Goal: Task Accomplishment & Management: Manage account settings

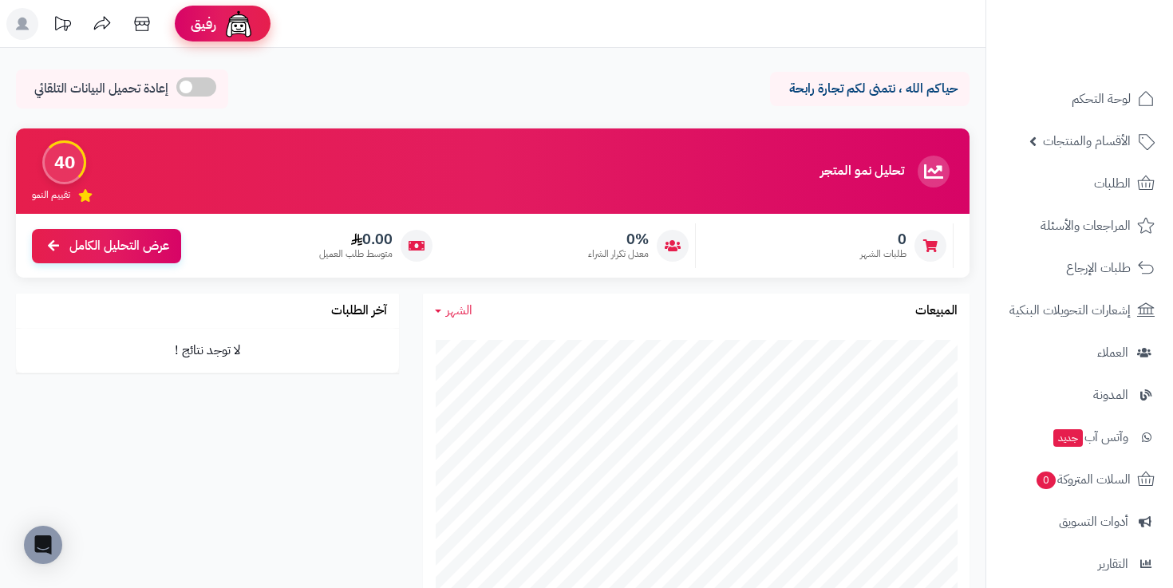
click at [208, 36] on div "رفيق" at bounding box center [223, 24] width 64 height 32
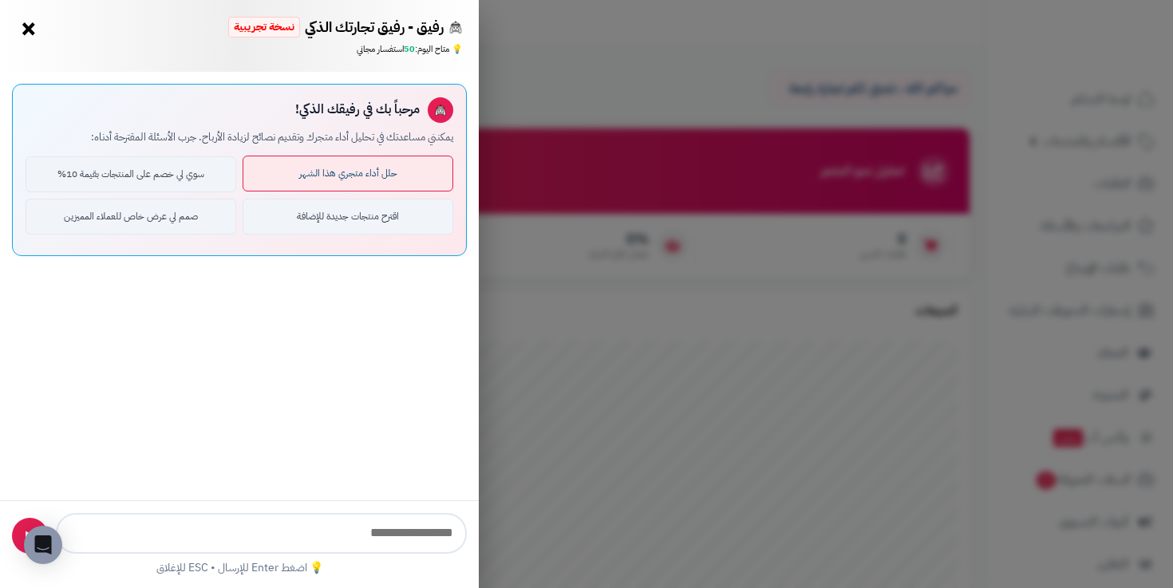
click at [345, 187] on button "حلل أداء متجري هذا الشهر" at bounding box center [347, 174] width 211 height 36
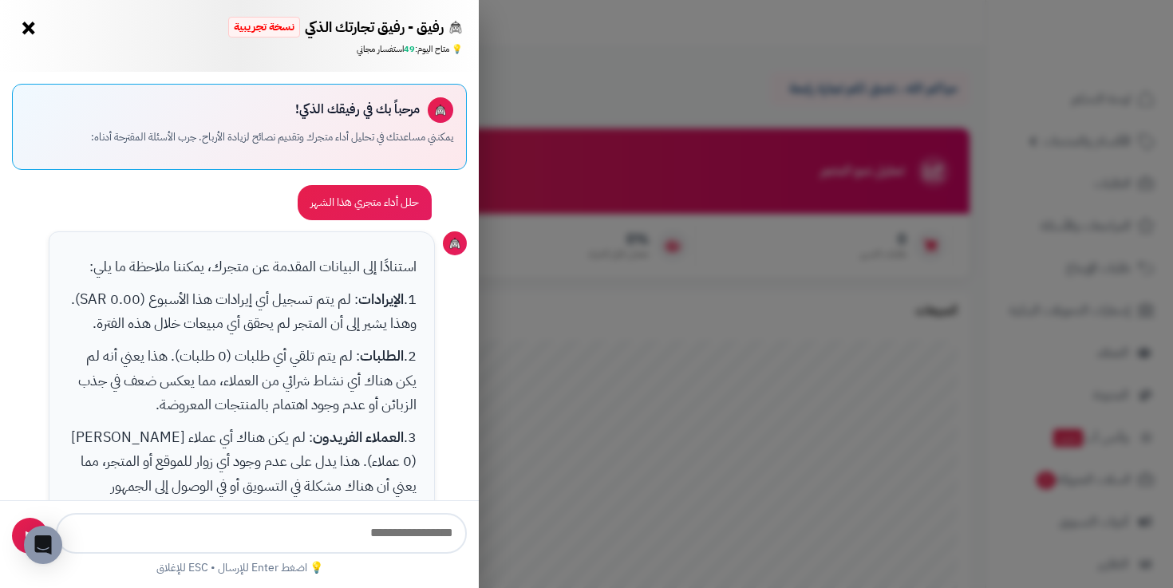
click at [30, 30] on button "×" at bounding box center [29, 28] width 26 height 26
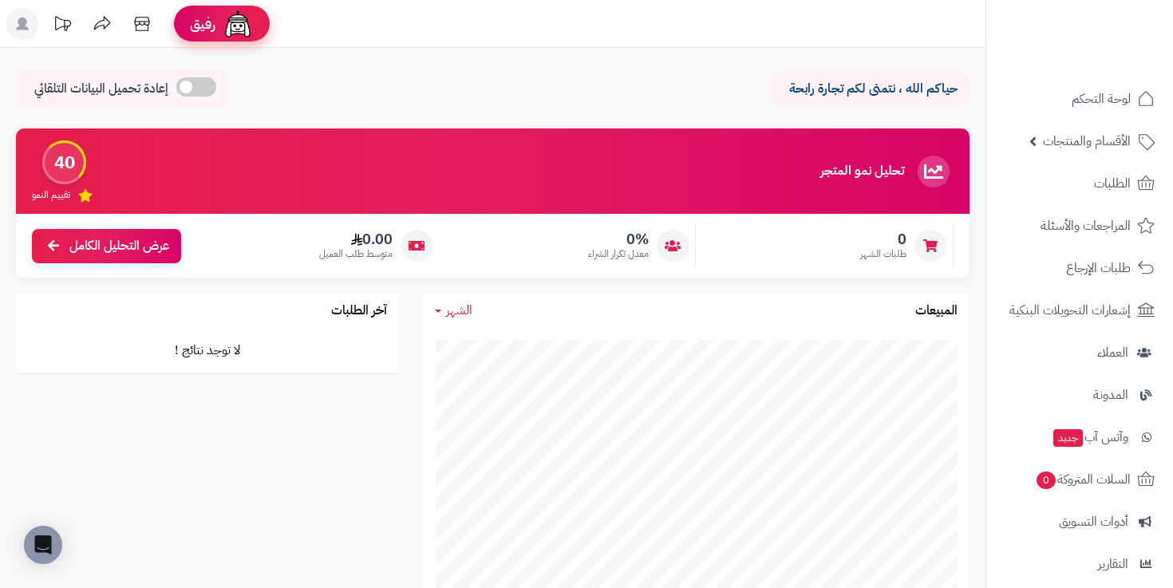
click at [217, 22] on div "رفيق" at bounding box center [222, 24] width 64 height 32
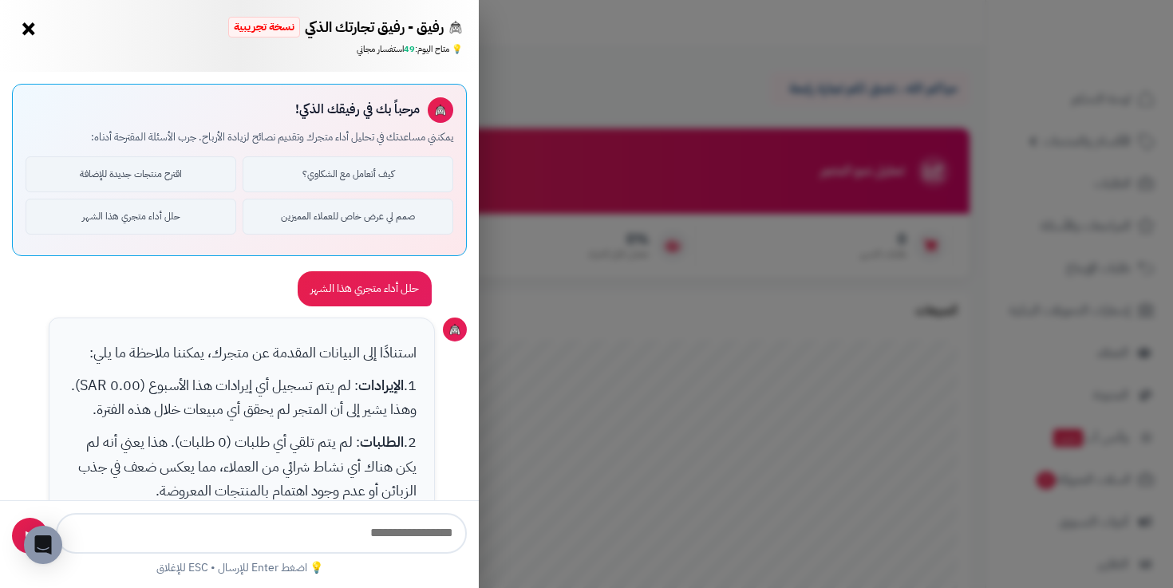
click at [384, 514] on input "text" at bounding box center [261, 533] width 411 height 41
click at [21, 21] on button "×" at bounding box center [29, 29] width 26 height 26
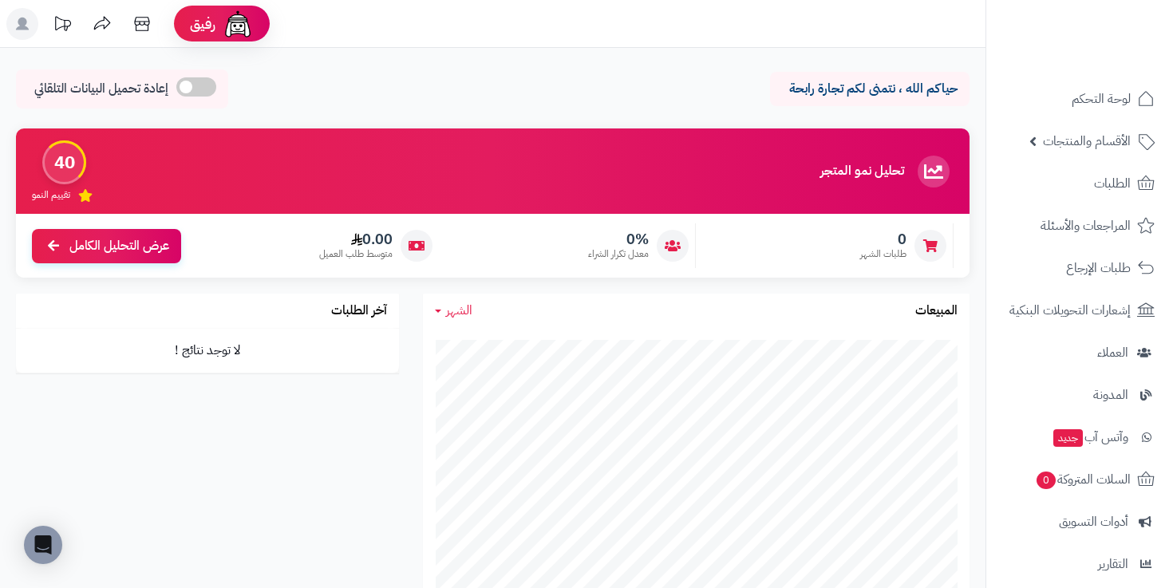
click at [206, 88] on span at bounding box center [196, 86] width 40 height 19
click at [302, 86] on span at bounding box center [309, 86] width 40 height 19
click at [204, 89] on span at bounding box center [196, 86] width 40 height 19
click at [296, 85] on span at bounding box center [309, 86] width 40 height 19
click at [220, 89] on div "إعادة تحميل البيانات التلقائي تحديث تلقائي بعد: 4:58" at bounding box center [122, 88] width 212 height 39
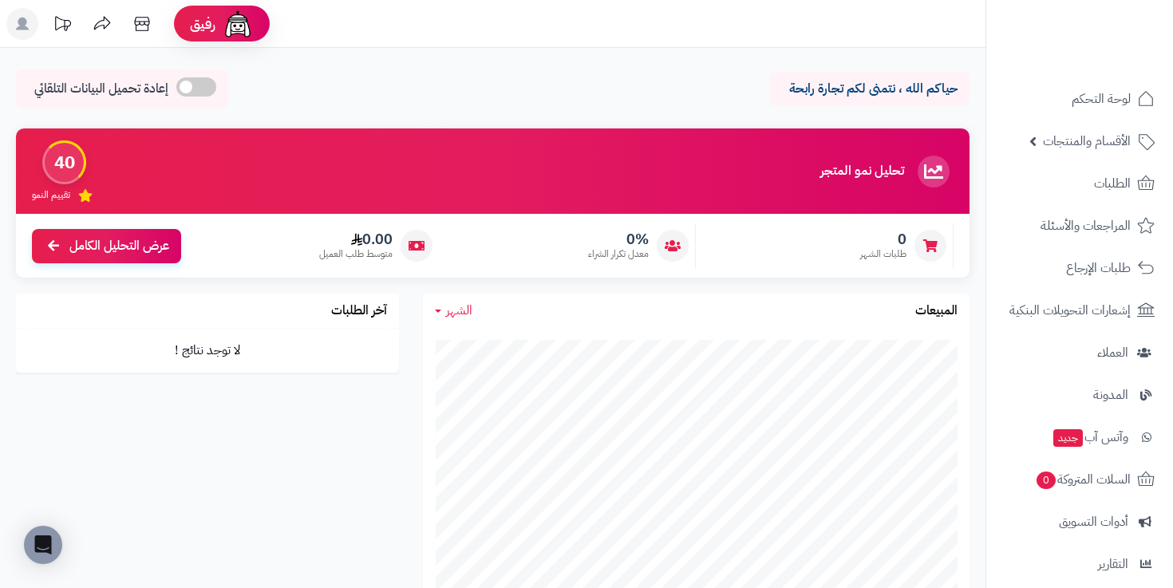
click at [206, 83] on span at bounding box center [196, 86] width 40 height 19
click at [304, 82] on span at bounding box center [309, 86] width 40 height 19
click at [1090, 139] on span "الأقسام والمنتجات" at bounding box center [1087, 141] width 88 height 22
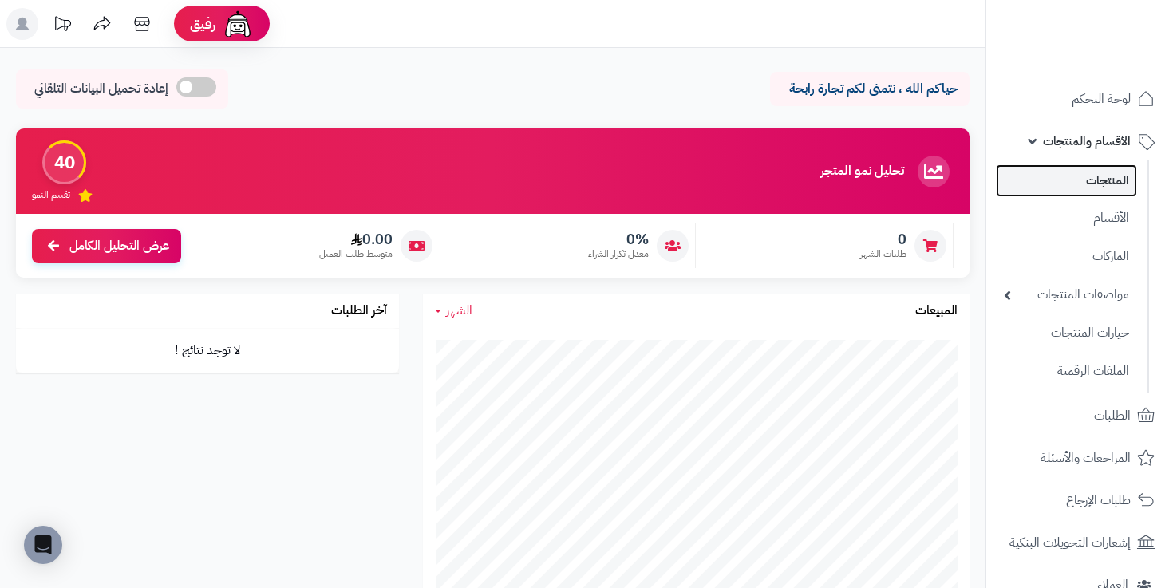
click at [1088, 183] on link "المنتجات" at bounding box center [1065, 180] width 141 height 33
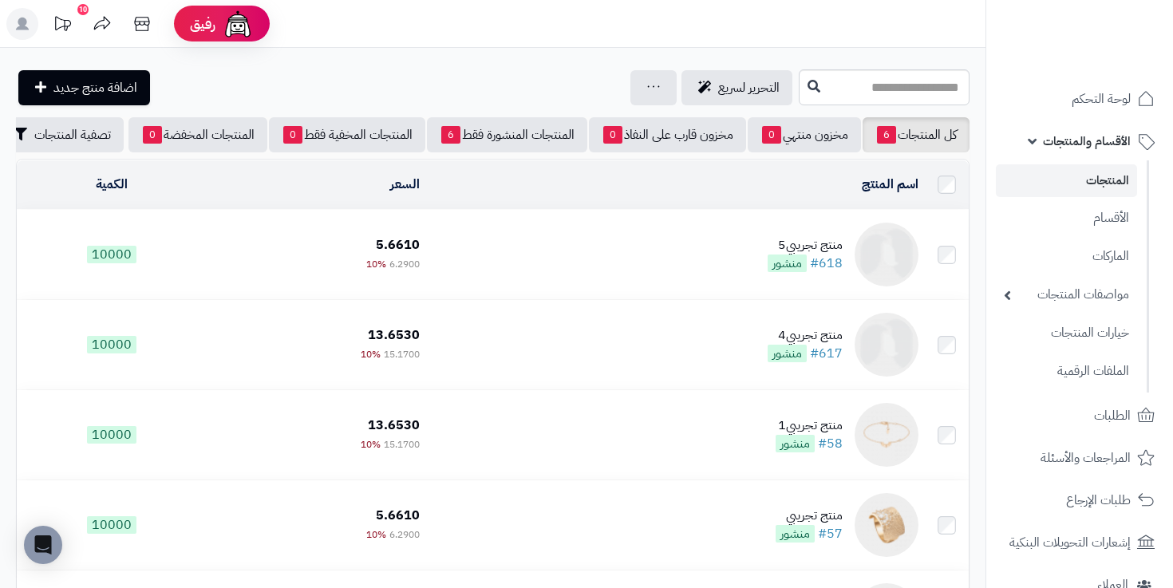
click at [891, 259] on img at bounding box center [886, 255] width 64 height 64
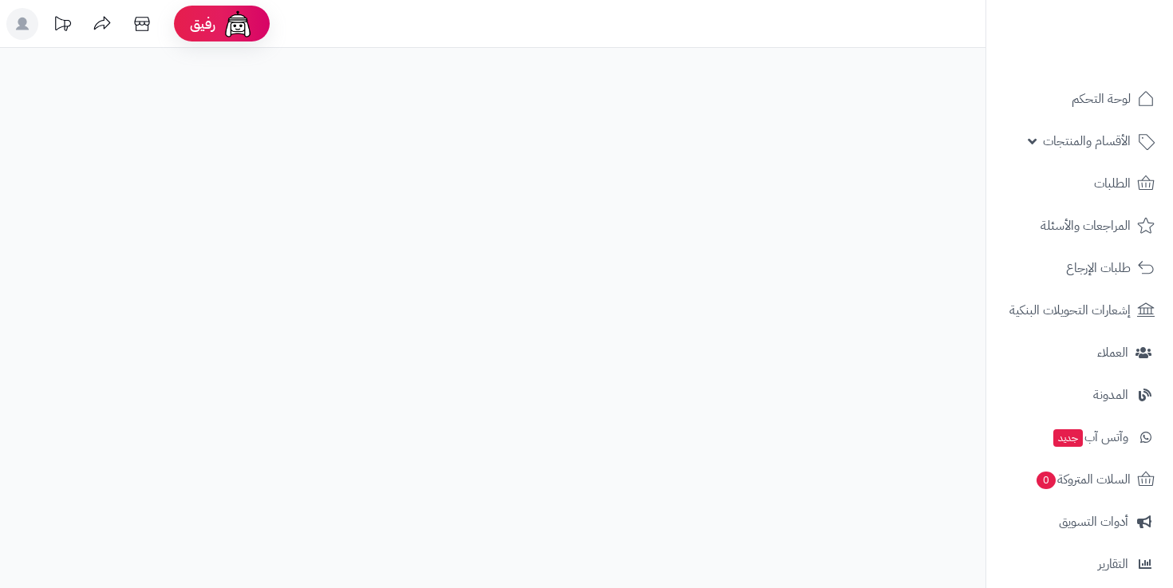
select select
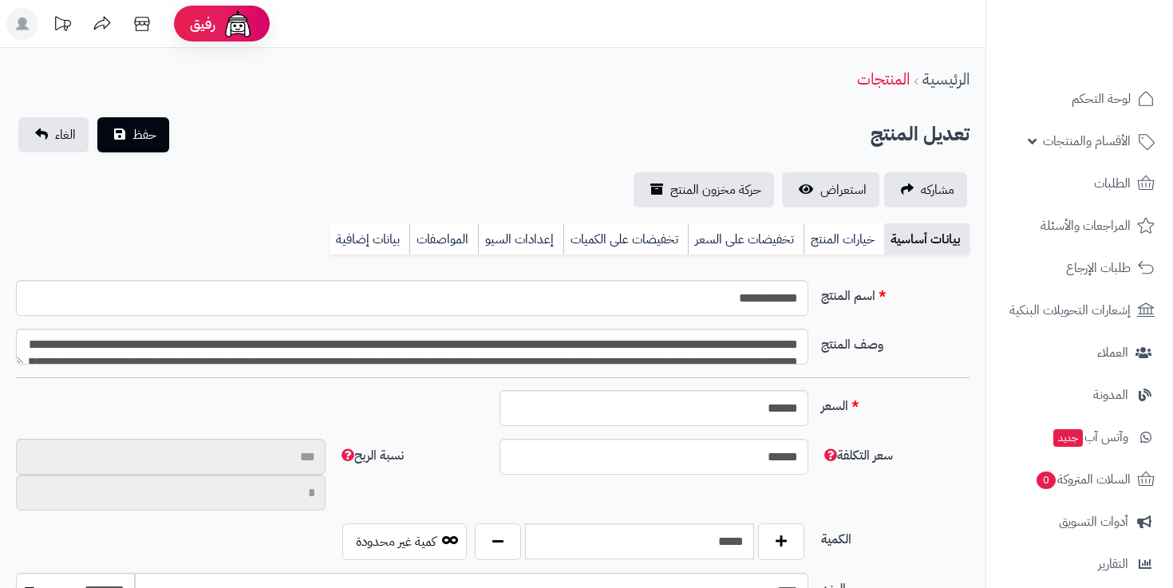
type input "**"
type input "********"
type input "****"
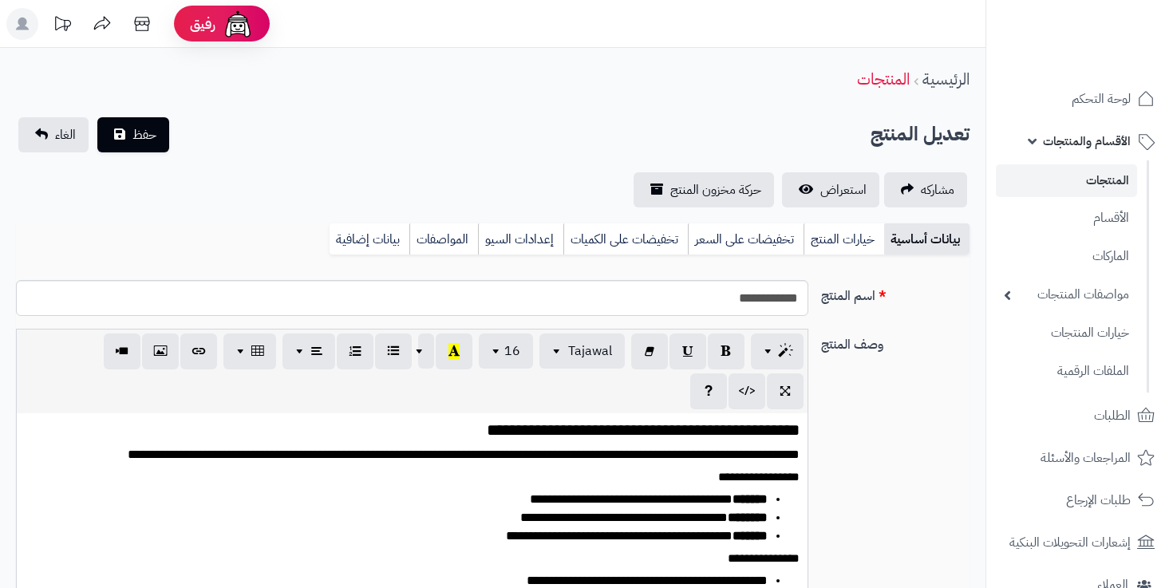
scroll to position [104, 0]
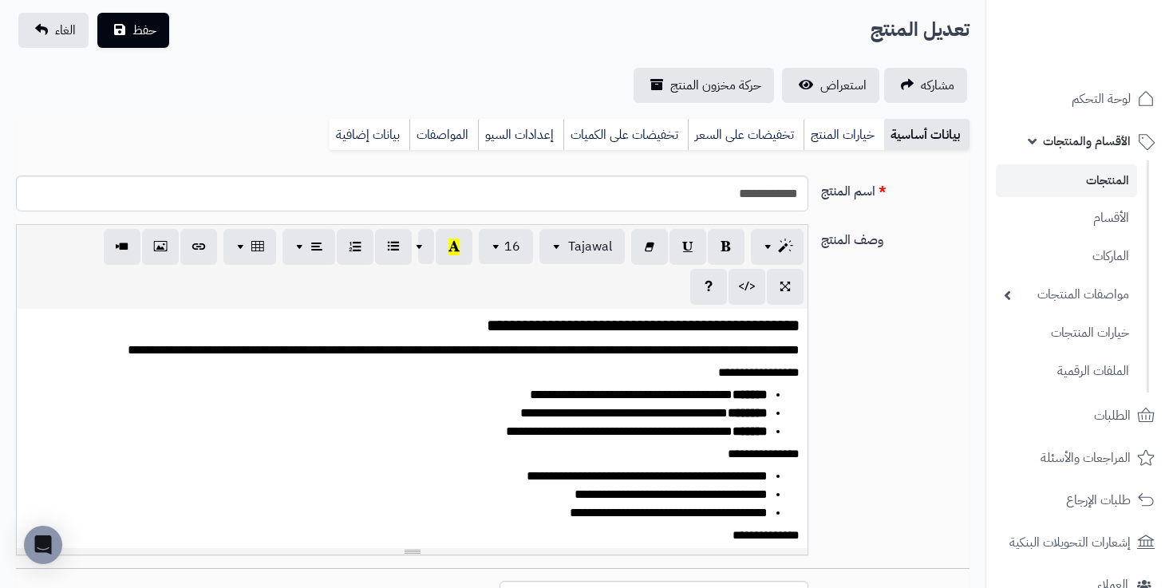
click at [623, 376] on h4 "**********" at bounding box center [412, 373] width 775 height 14
click at [623, 375] on h4 "**********" at bounding box center [412, 373] width 775 height 14
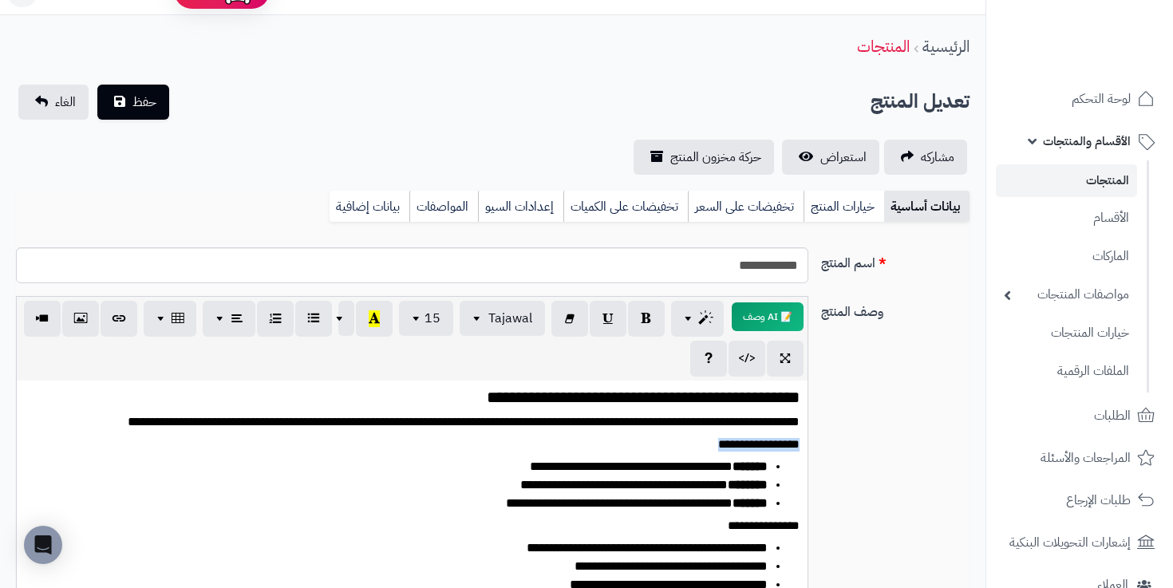
scroll to position [21, 0]
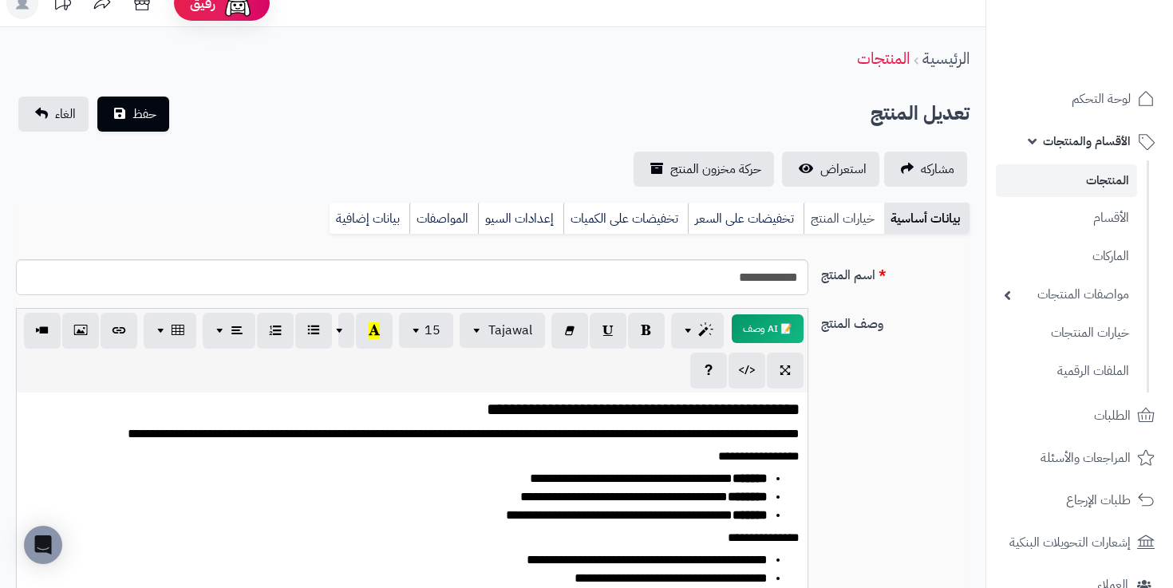
click at [811, 217] on link "خيارات المنتج" at bounding box center [843, 219] width 81 height 32
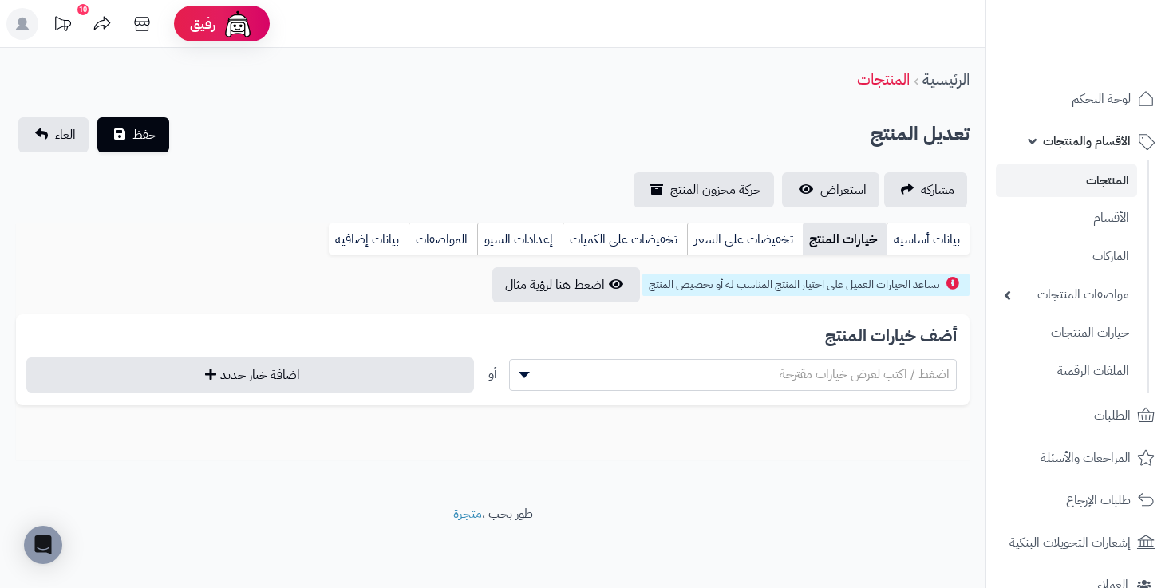
scroll to position [0, 0]
click at [692, 378] on span "اضغط / اكتب لعرض خيارات مقترحة" at bounding box center [733, 374] width 446 height 24
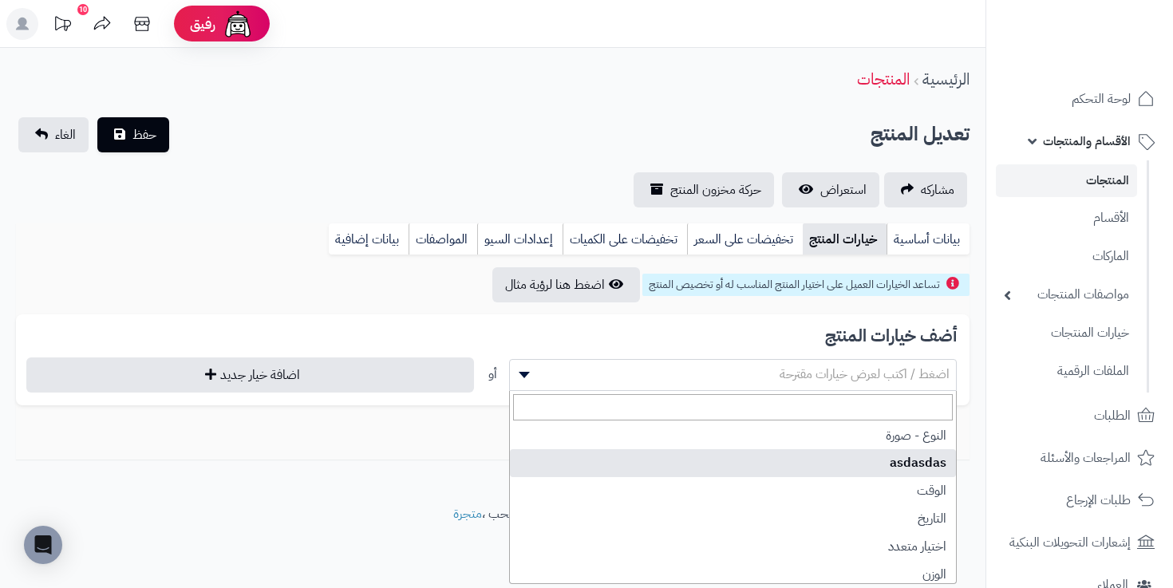
scroll to position [35, 0]
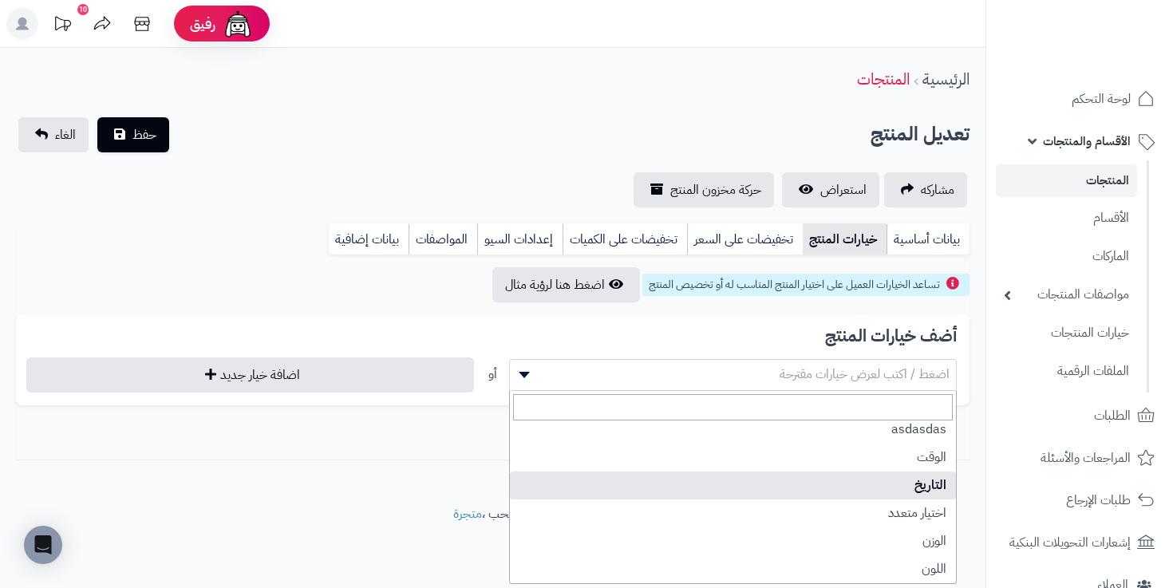
select select "**"
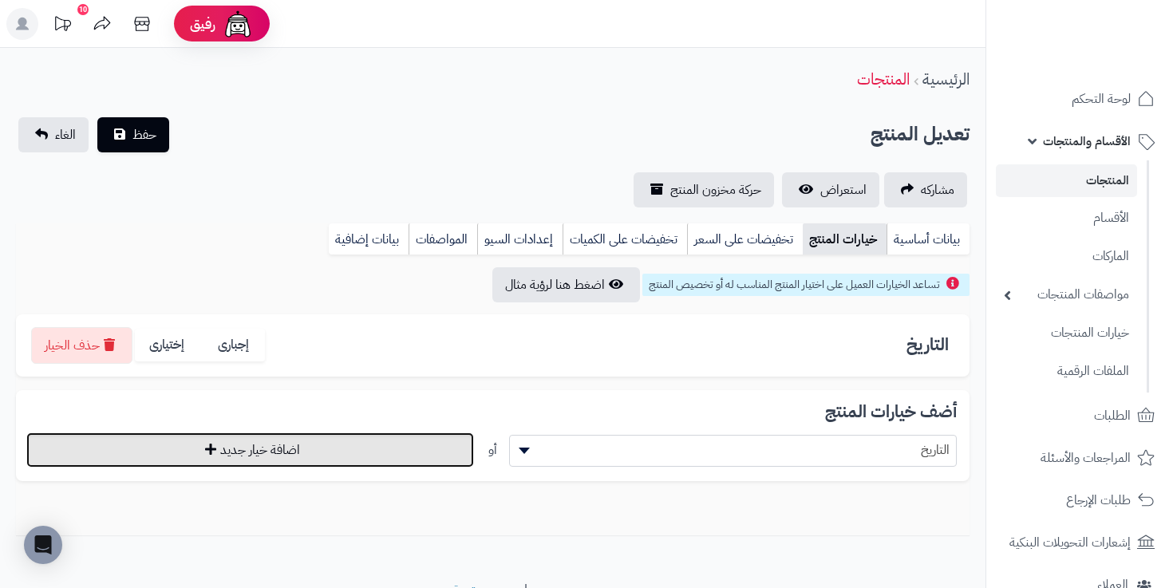
click at [373, 444] on button "اضافة خيار جديد" at bounding box center [249, 449] width 447 height 35
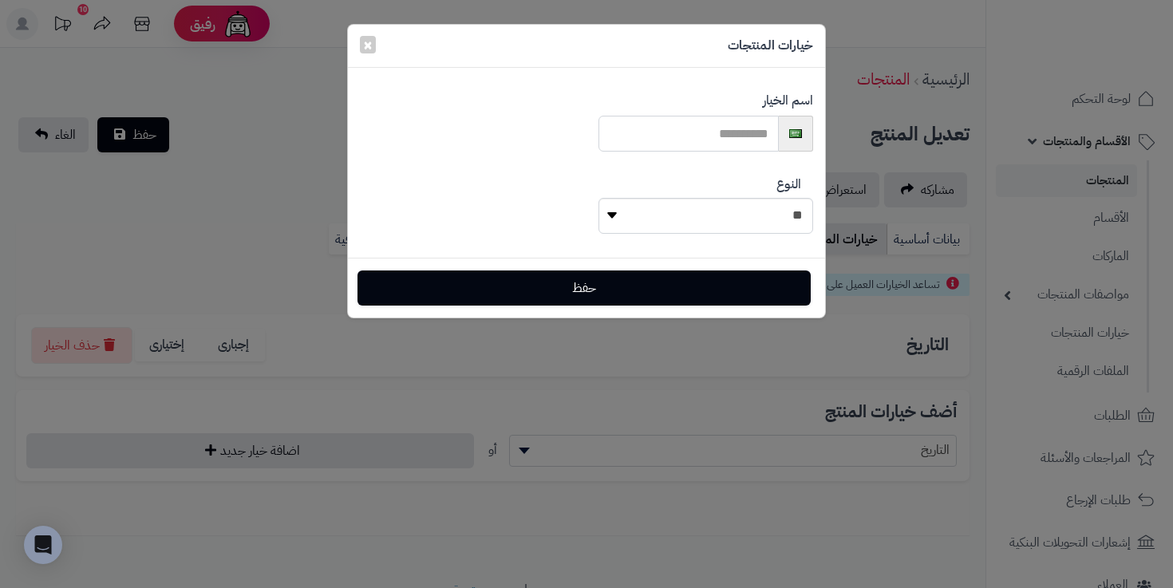
click at [714, 142] on input "text" at bounding box center [688, 134] width 180 height 36
click at [361, 49] on button "×" at bounding box center [368, 44] width 16 height 18
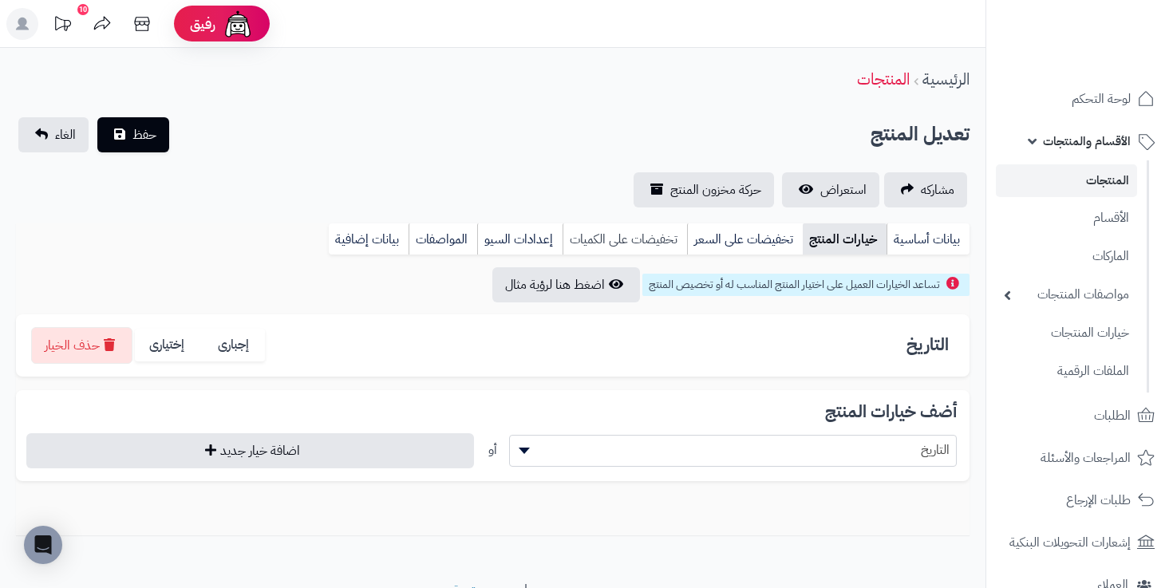
click at [660, 242] on link "تخفيضات على الكميات" at bounding box center [624, 239] width 124 height 32
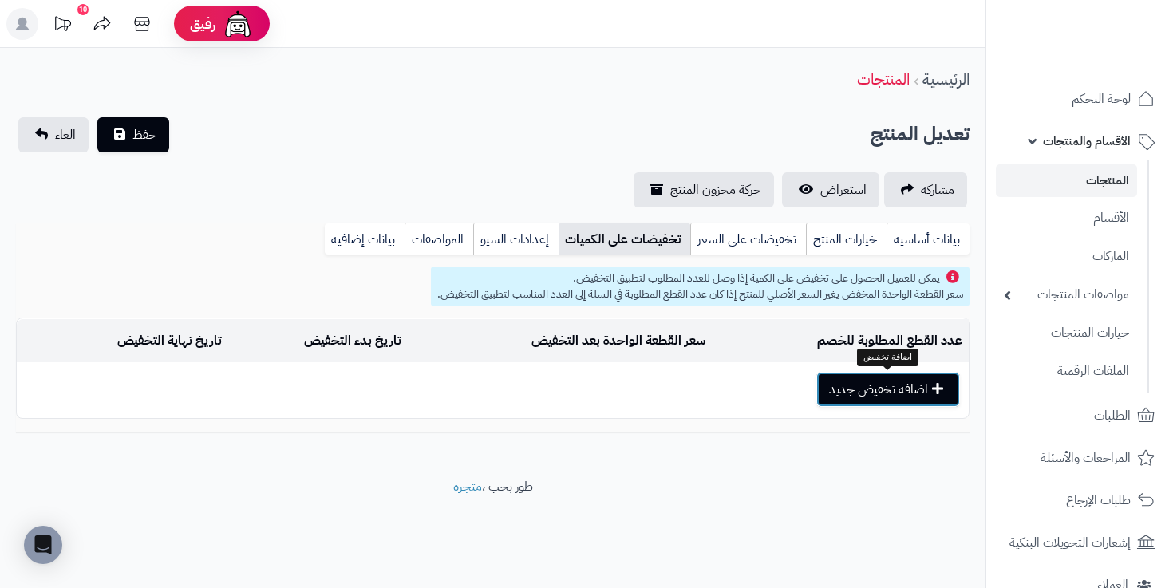
click at [842, 380] on button "اضافة تخفيض جديد" at bounding box center [888, 389] width 144 height 35
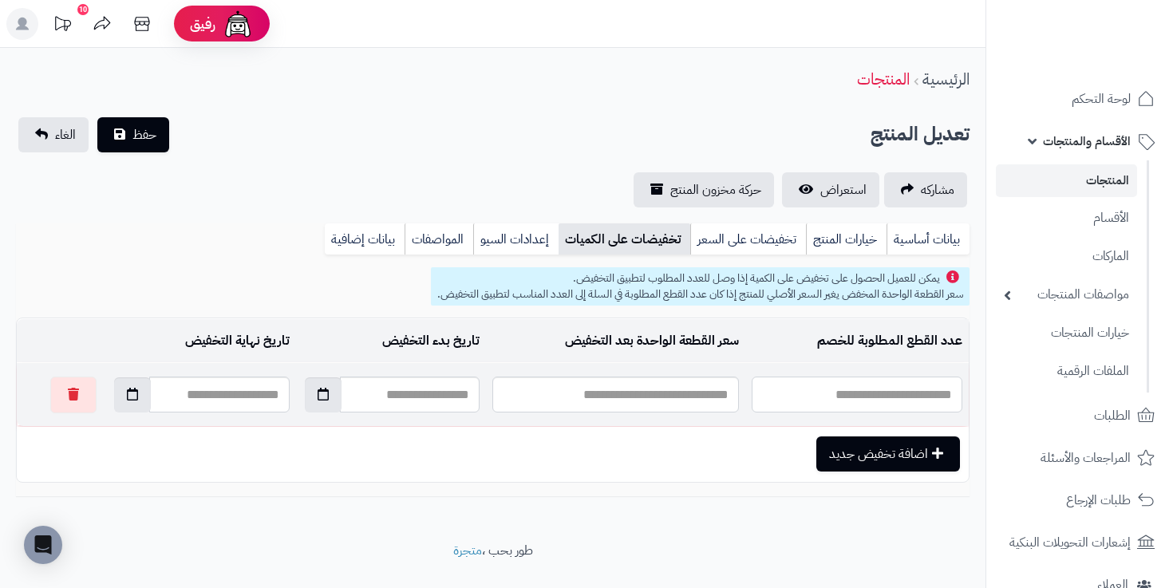
click at [790, 384] on input "text" at bounding box center [856, 395] width 211 height 36
click at [676, 399] on input "text" at bounding box center [615, 395] width 246 height 36
click at [440, 404] on input "text" at bounding box center [410, 395] width 140 height 36
click at [262, 397] on input "text" at bounding box center [219, 395] width 140 height 36
click at [546, 231] on link "إعدادات السيو" at bounding box center [515, 239] width 85 height 32
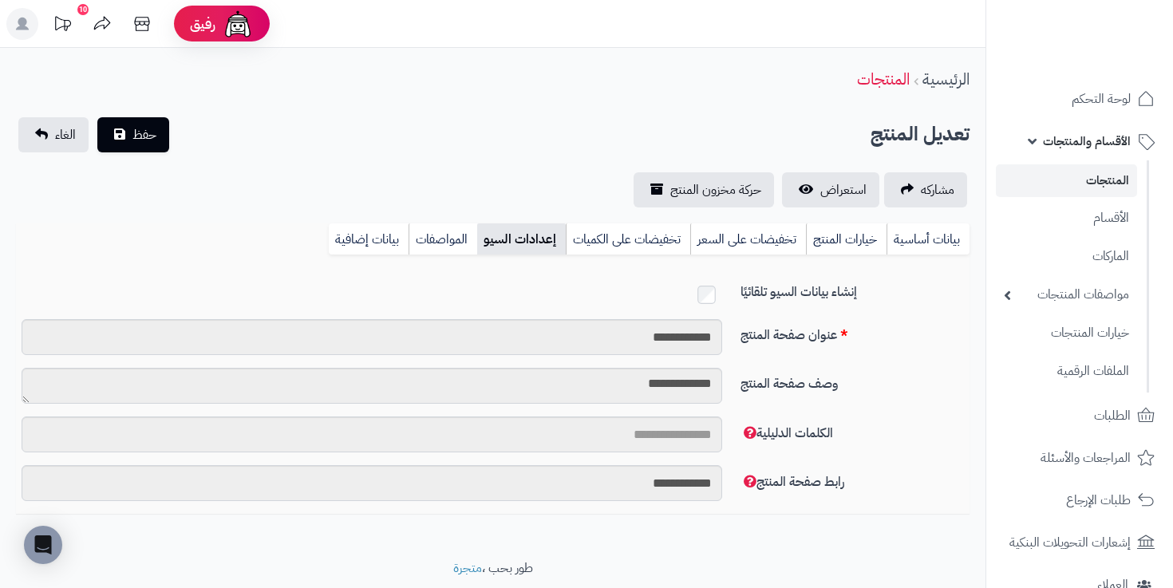
click at [444, 254] on div "بيانات أساسية خيارات المنتج تخفيضات على السعر تخفيضات على الكميات إعدادات السيو…" at bounding box center [492, 245] width 953 height 44
click at [439, 244] on link "المواصفات" at bounding box center [442, 239] width 69 height 32
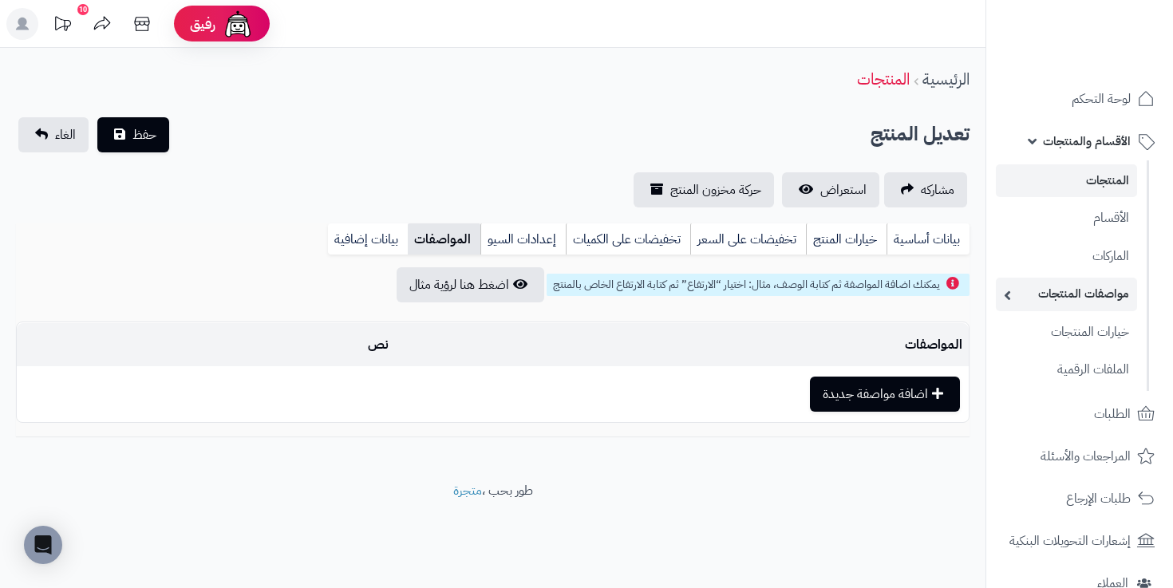
click at [1010, 293] on link "مواصفات المنتجات" at bounding box center [1065, 294] width 141 height 33
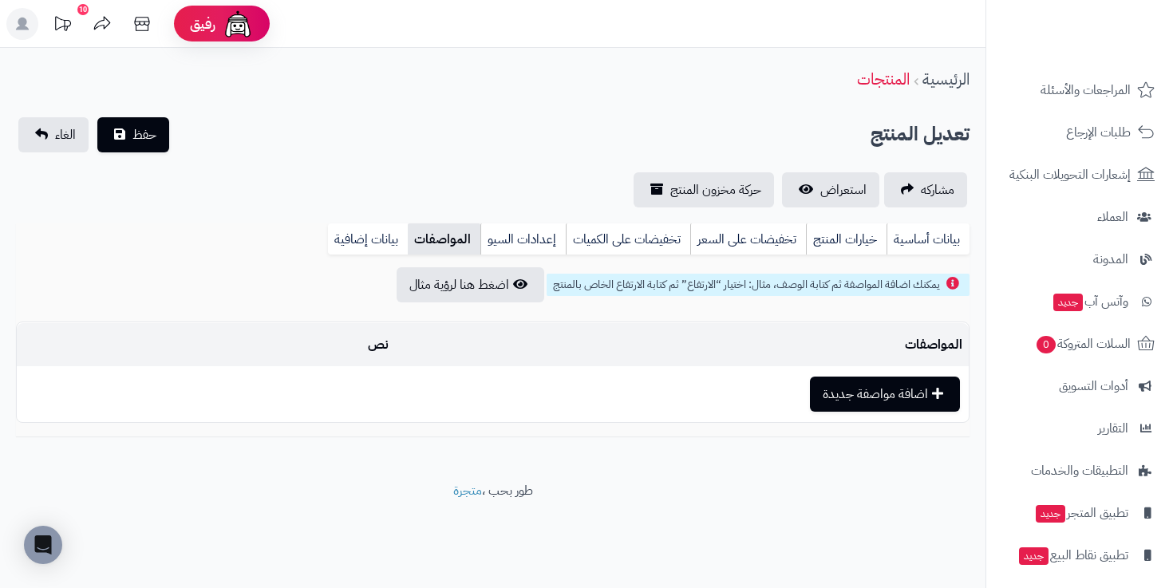
scroll to position [369, 0]
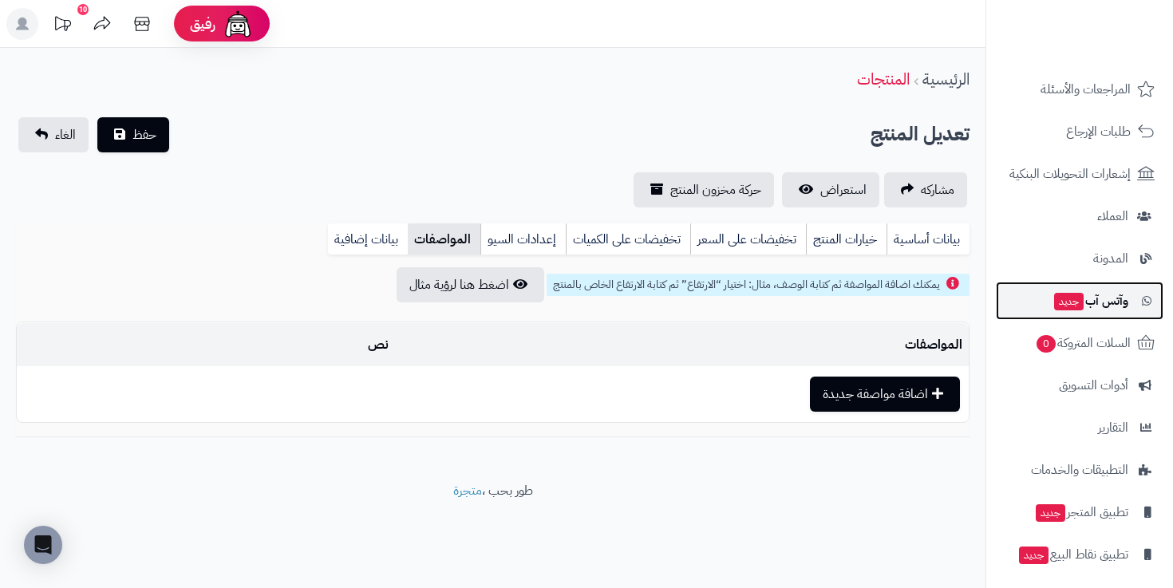
click at [1104, 299] on span "وآتس آب جديد" at bounding box center [1090, 301] width 76 height 22
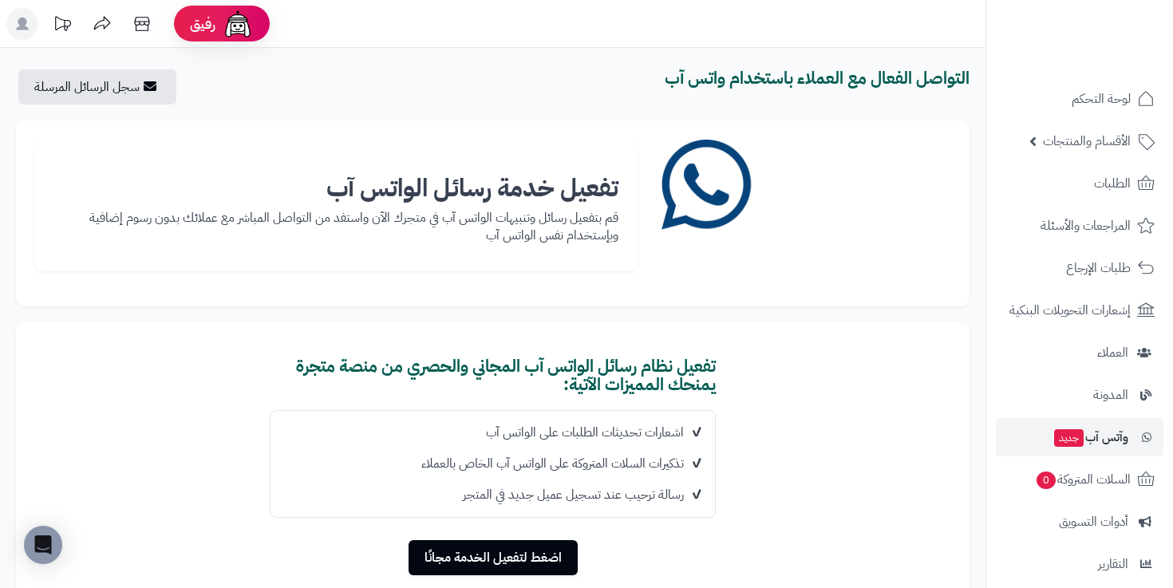
scroll to position [122, 0]
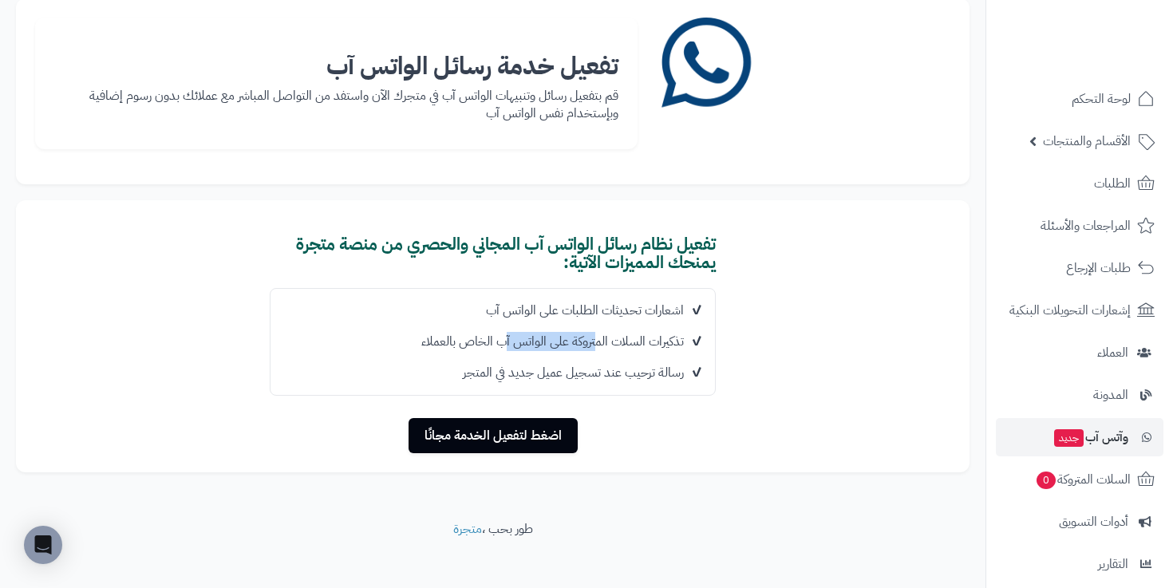
drag, startPoint x: 597, startPoint y: 340, endPoint x: 505, endPoint y: 345, distance: 92.7
click at [505, 345] on li "تذكيرات السلات المتروكة على الواتس آب الخاص بالعملاء" at bounding box center [486, 341] width 432 height 31
click at [605, 366] on li "رسالة ترحيب عند تسجيل عميل جديد في المتجر" at bounding box center [486, 372] width 432 height 31
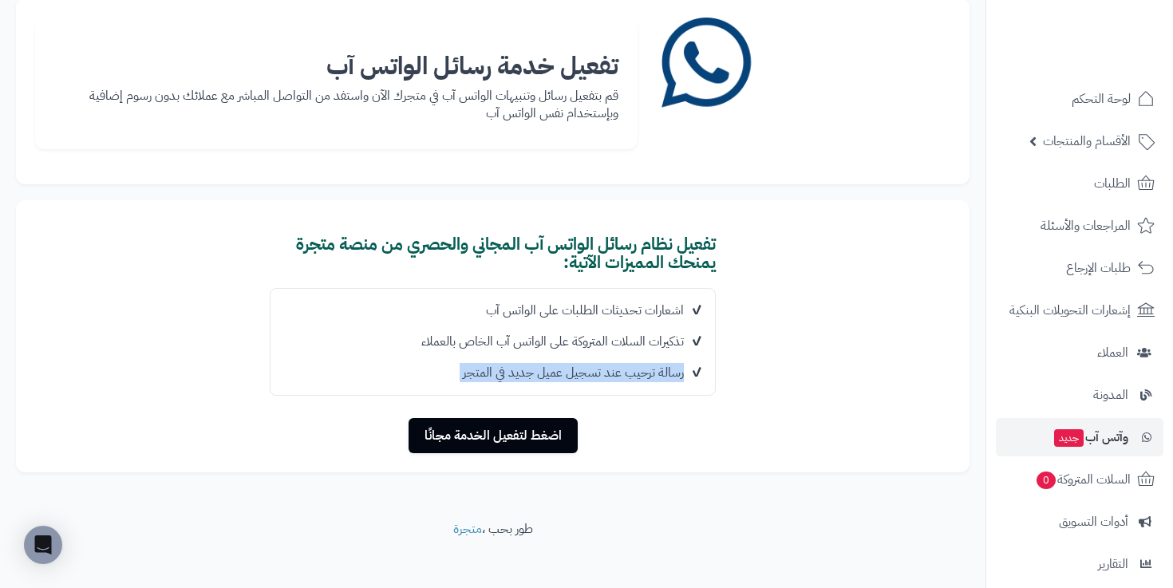
click at [605, 366] on li "رسالة ترحيب عند تسجيل عميل جديد في المتجر" at bounding box center [486, 372] width 432 height 31
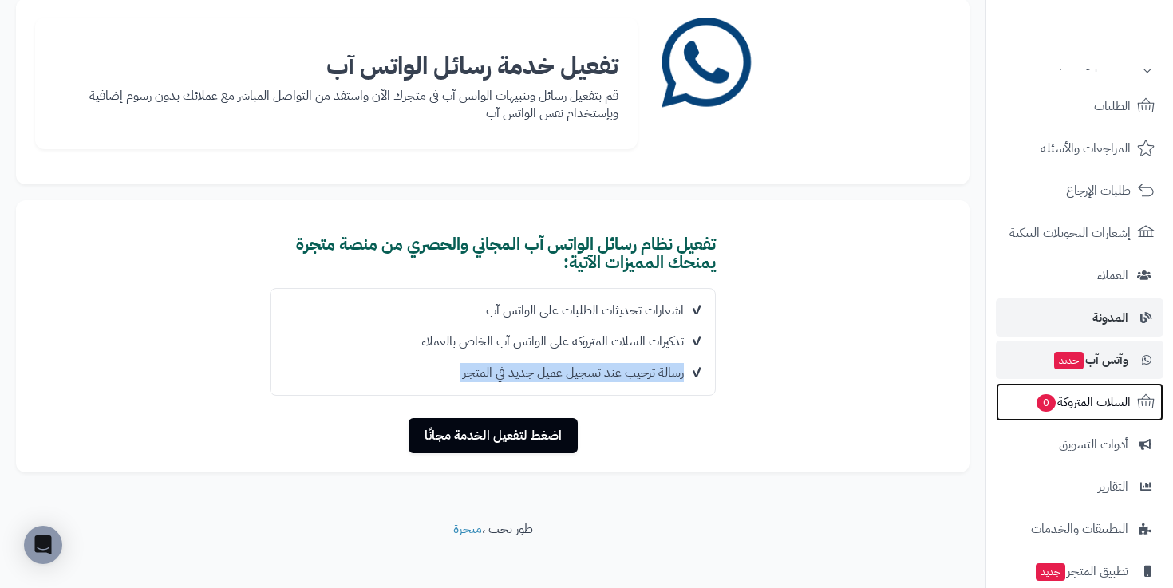
click at [1055, 404] on span "السلات المتروكة 0" at bounding box center [1083, 402] width 96 height 22
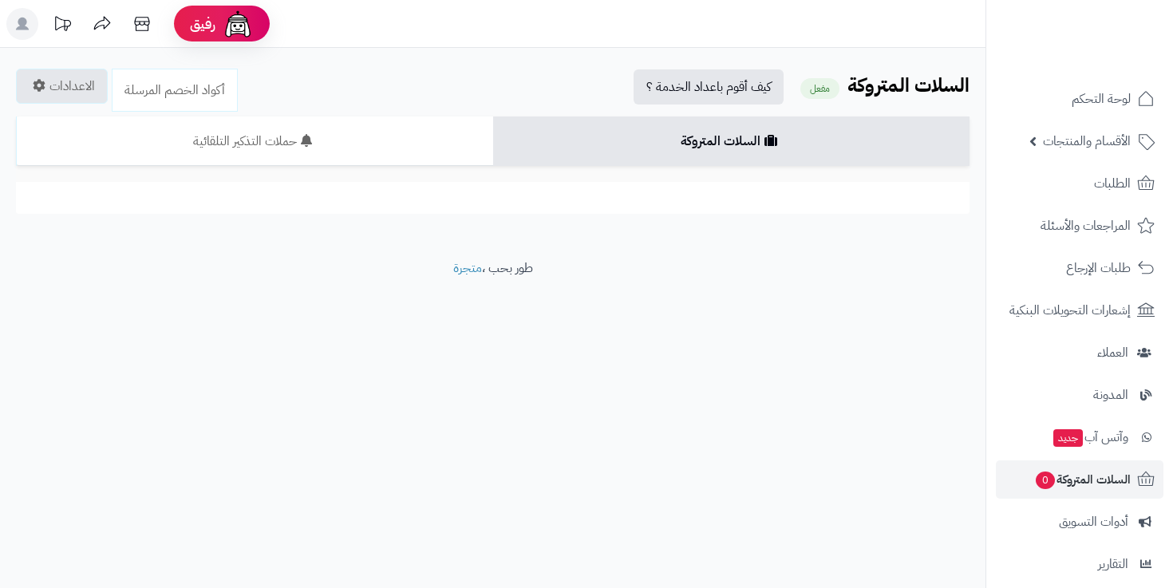
scroll to position [165, 0]
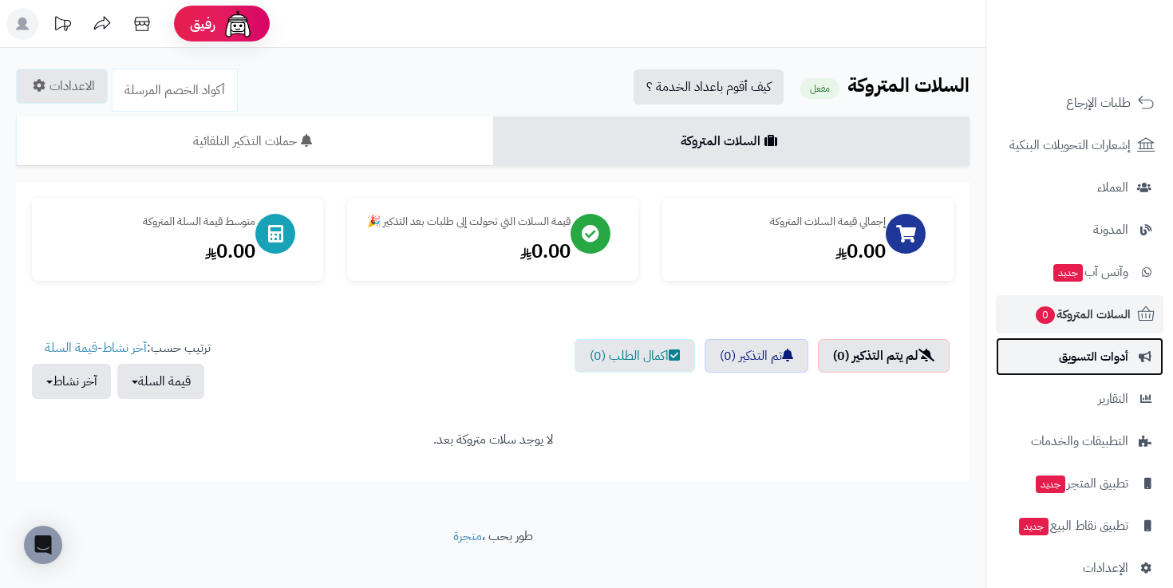
click at [1107, 363] on span "أدوات التسويق" at bounding box center [1093, 356] width 69 height 22
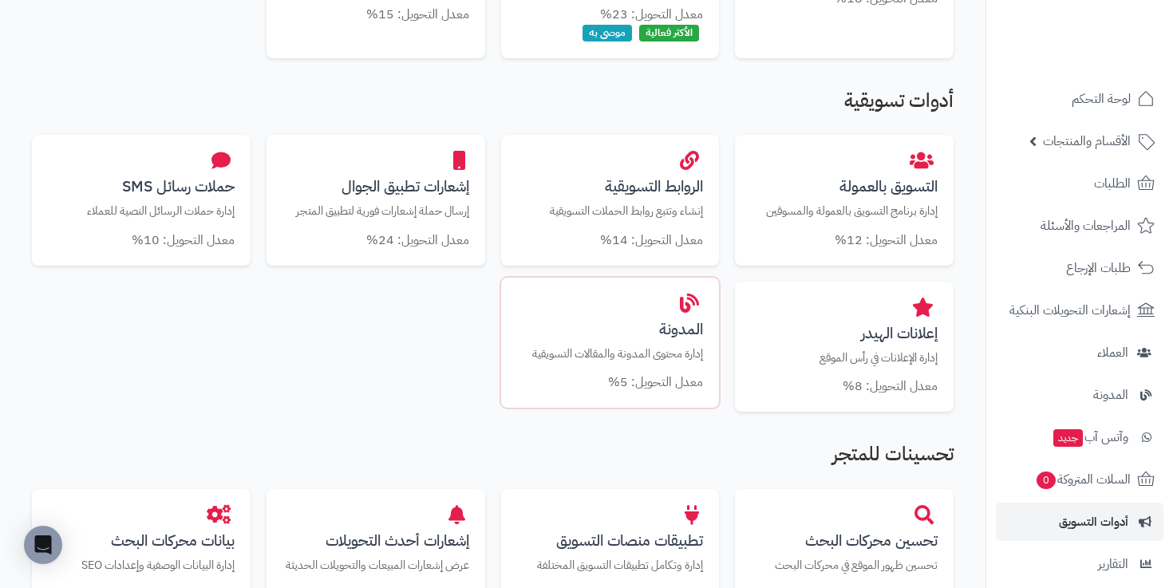
scroll to position [472, 0]
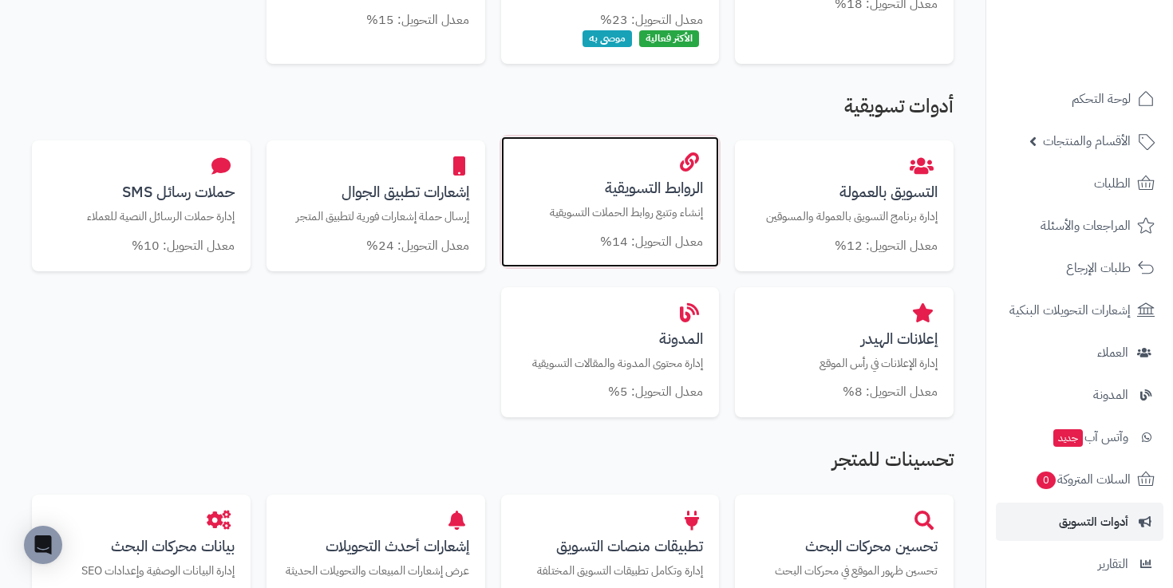
click at [641, 240] on small "معدل التحويل: 14%" at bounding box center [651, 241] width 103 height 19
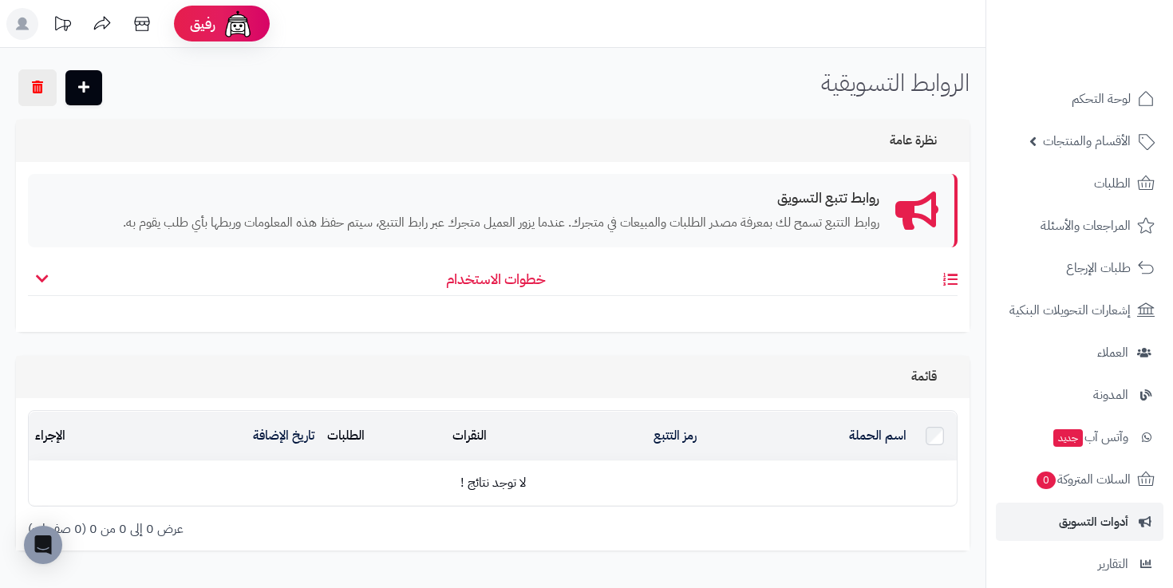
scroll to position [93, 0]
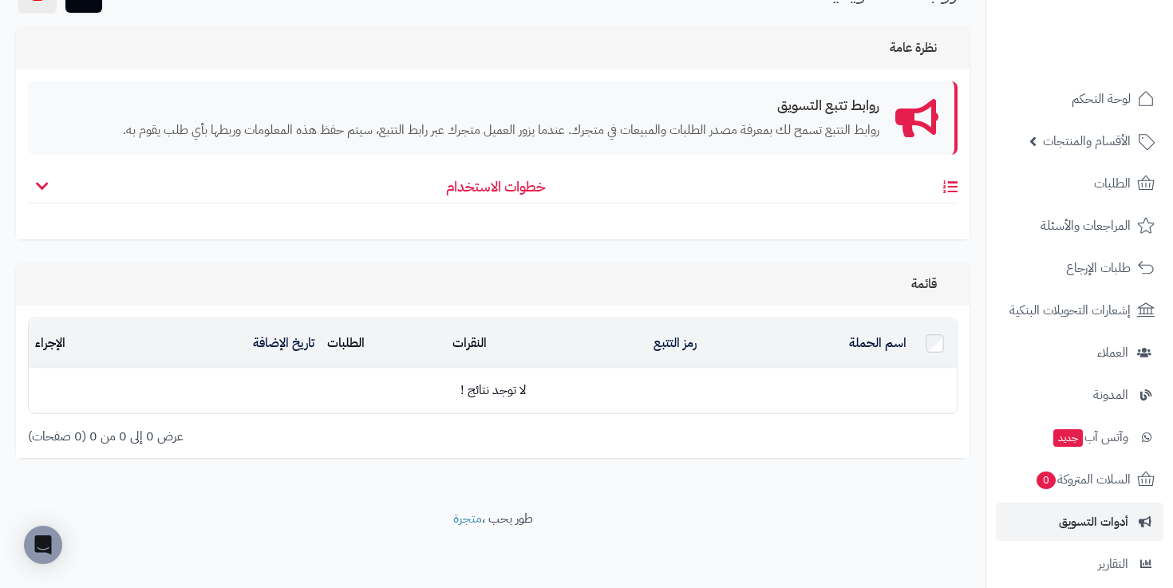
click at [491, 191] on h4 "خطوات الاستخدام" at bounding box center [492, 191] width 929 height 25
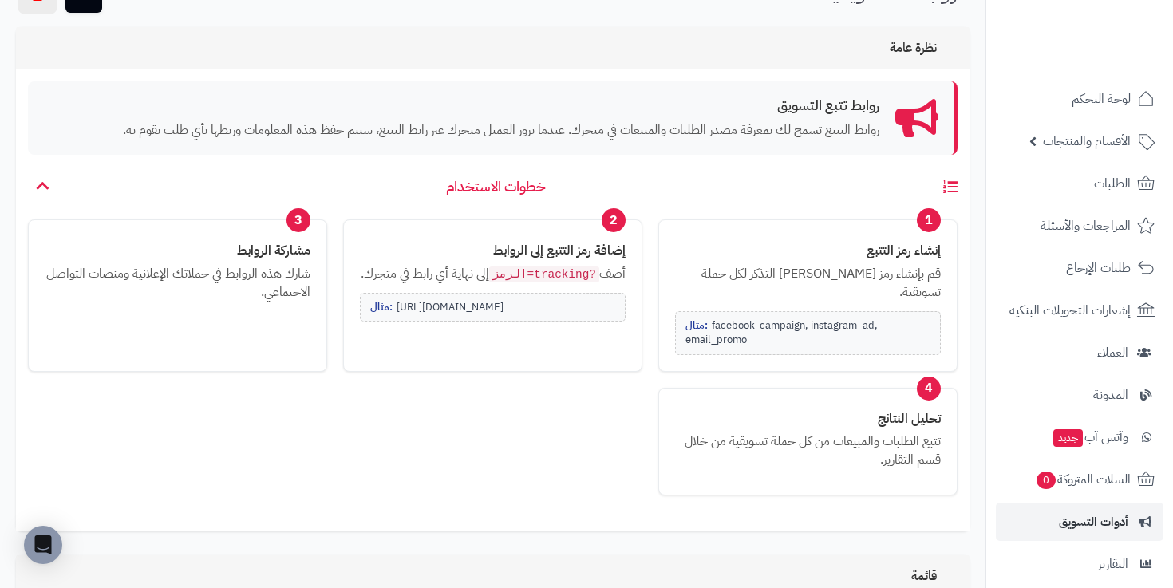
click at [765, 311] on div "مثال: facebook_campaign, instagram_ad, email_promo" at bounding box center [808, 333] width 266 height 44
click at [747, 311] on div "مثال: facebook_campaign, instagram_ad, email_promo" at bounding box center [808, 333] width 266 height 44
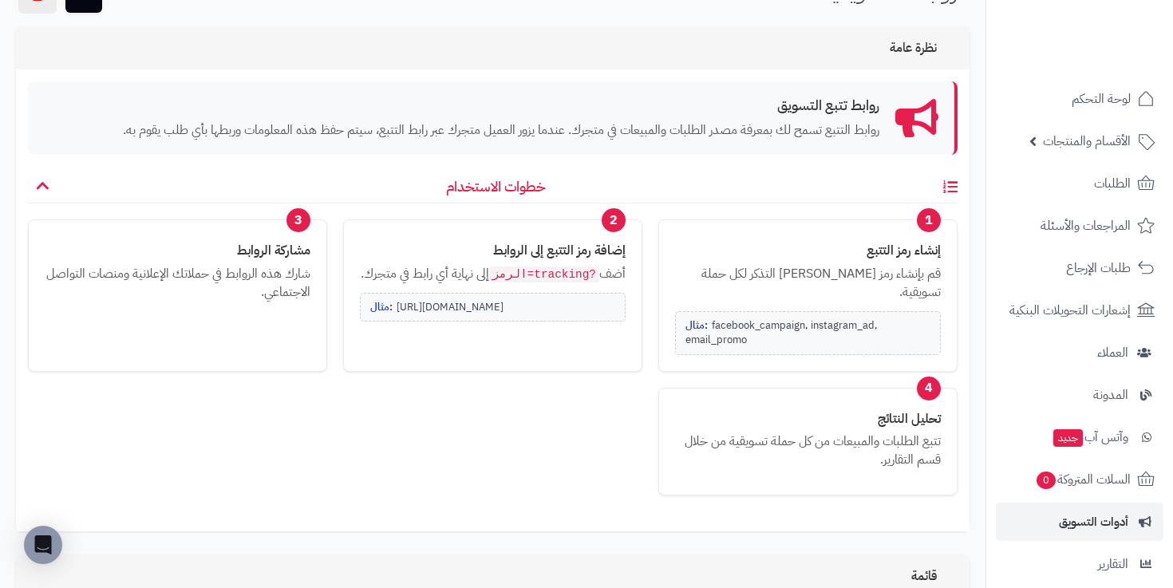
click at [522, 322] on div "مثال: http://Runwe.matjrah.shop/product/product-name?tracking=facebook_campaign" at bounding box center [493, 308] width 266 height 30
click at [520, 322] on div "مثال: http://Runwe.matjrah.shop/product/product-name?tracking=facebook_campaign" at bounding box center [493, 308] width 266 height 30
click at [503, 322] on div "مثال: http://Runwe.matjrah.shop/product/product-name?tracking=facebook_campaign" at bounding box center [493, 308] width 266 height 30
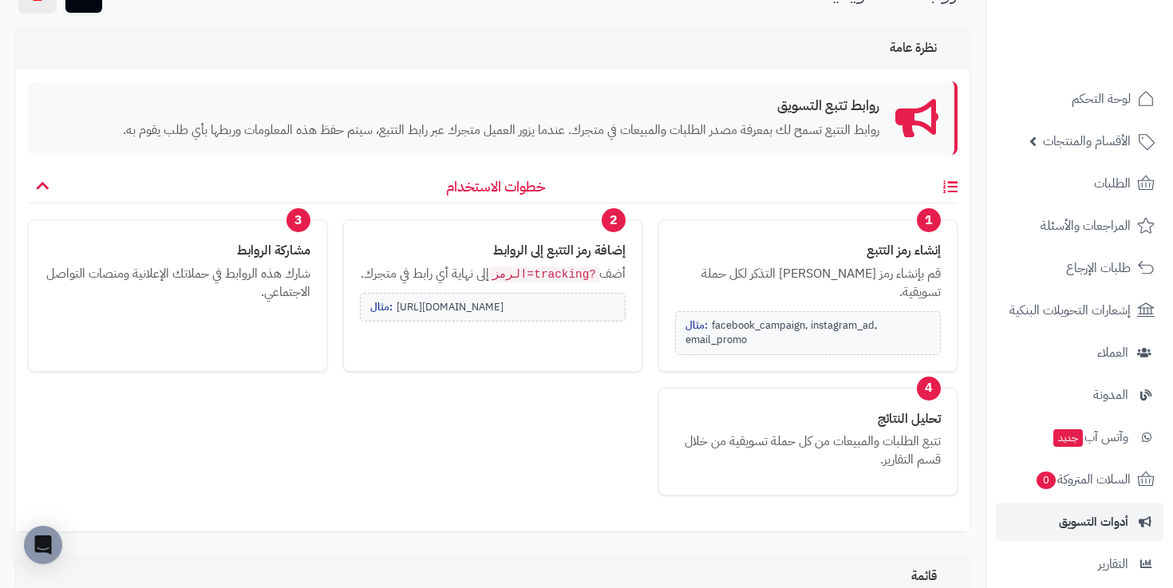
click at [503, 322] on div "مثال: http://Runwe.matjrah.shop/product/product-name?tracking=facebook_campaign" at bounding box center [493, 308] width 266 height 30
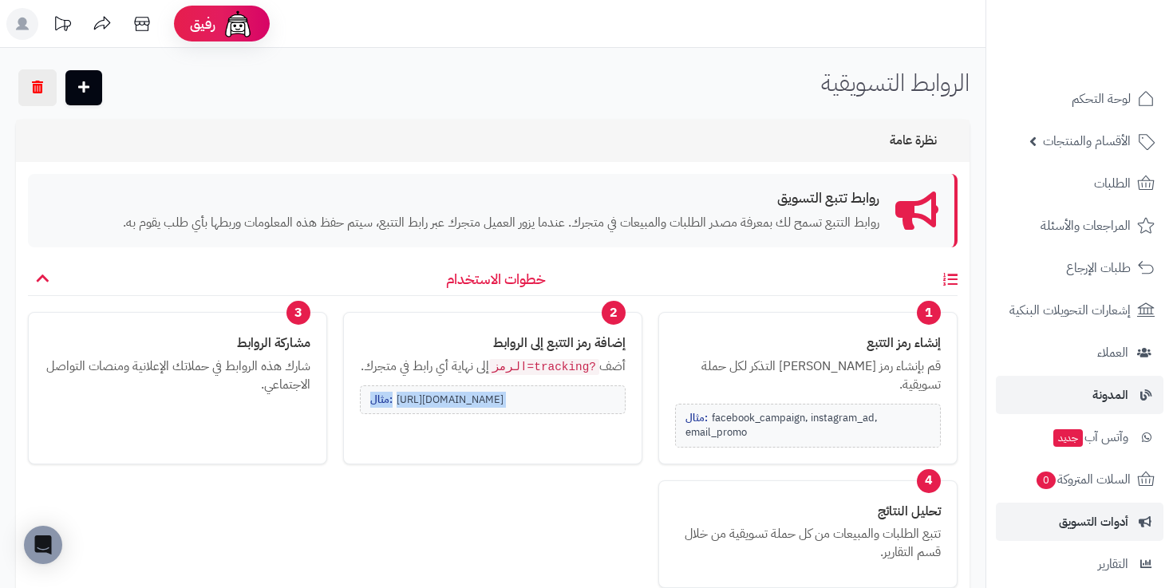
scroll to position [184, 0]
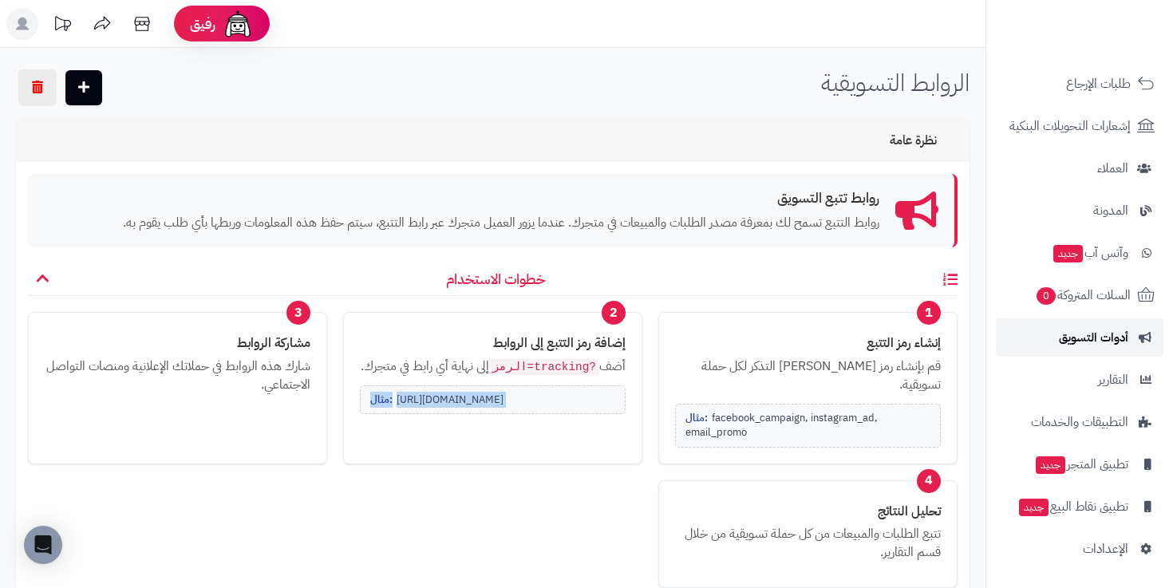
click at [1083, 335] on span "أدوات التسويق" at bounding box center [1093, 337] width 69 height 22
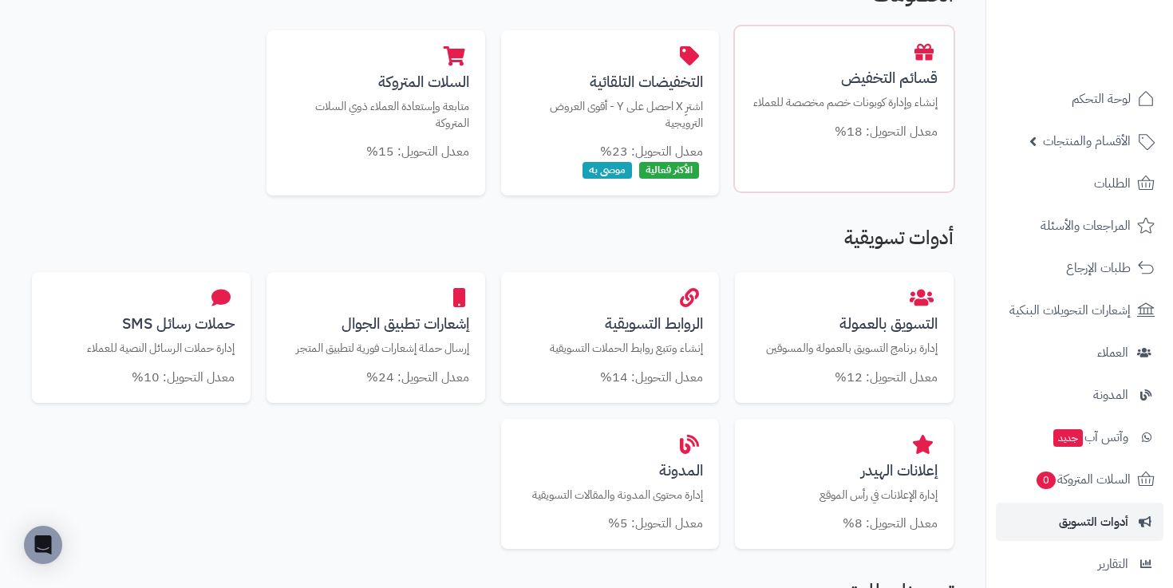
scroll to position [371, 0]
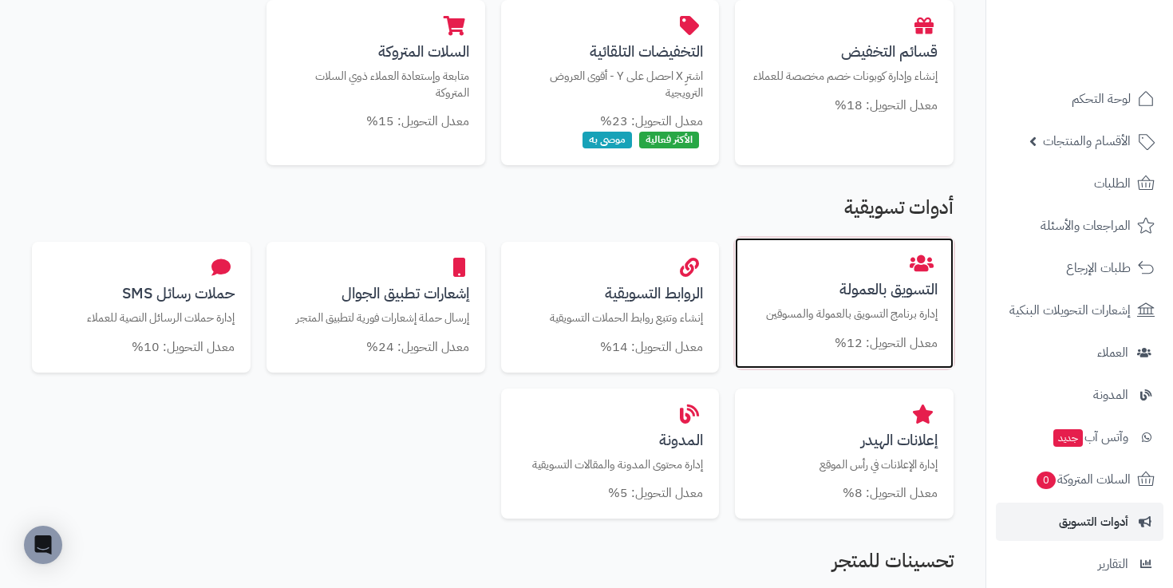
click at [866, 298] on h3 "التسويق بالعمولة" at bounding box center [844, 289] width 187 height 17
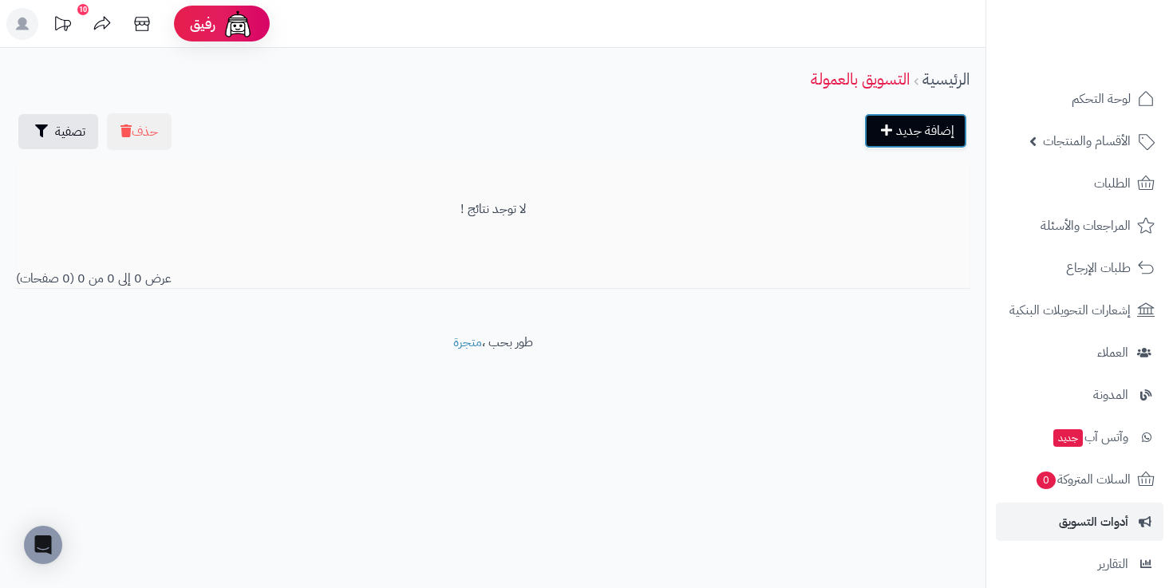
click at [900, 126] on link "إضافة جديد" at bounding box center [915, 130] width 103 height 35
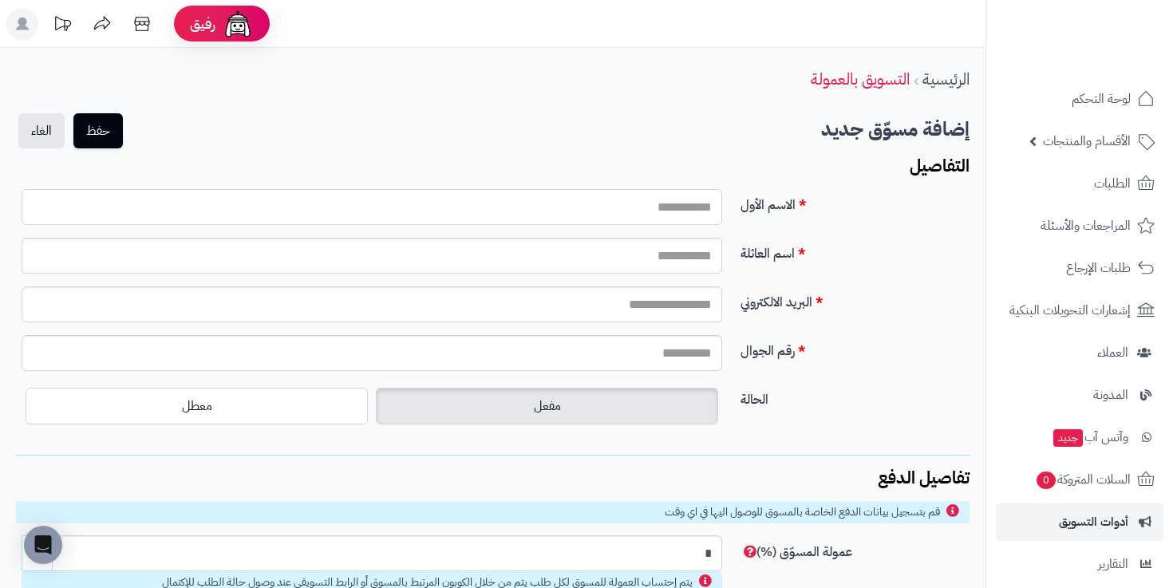
click at [605, 204] on input "الاسم الأول" at bounding box center [372, 207] width 700 height 36
click at [708, 254] on input "اسم العائلة" at bounding box center [372, 256] width 700 height 36
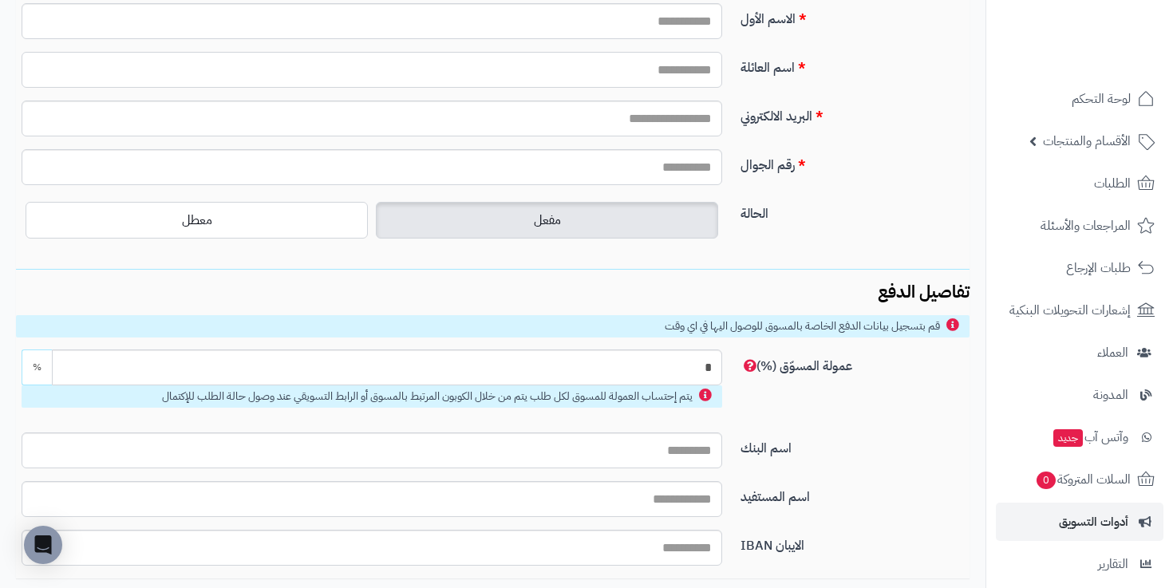
scroll to position [301, 0]
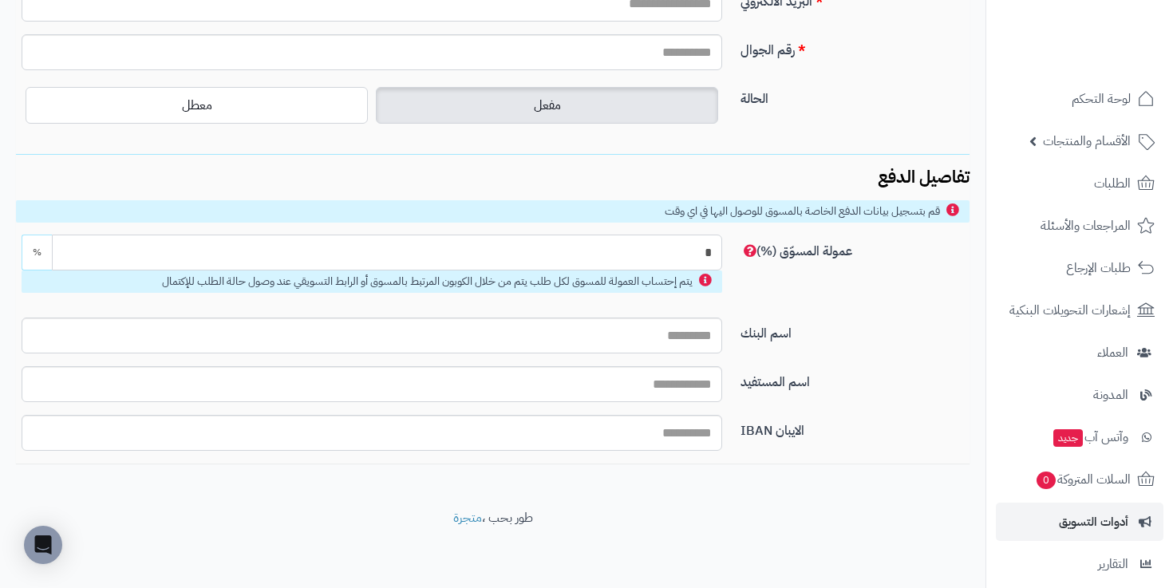
click at [684, 256] on input "*" at bounding box center [387, 253] width 670 height 36
click at [654, 341] on input "اسم البنك" at bounding box center [372, 335] width 700 height 36
click at [657, 361] on div "اسم البنك" at bounding box center [493, 341] width 966 height 49
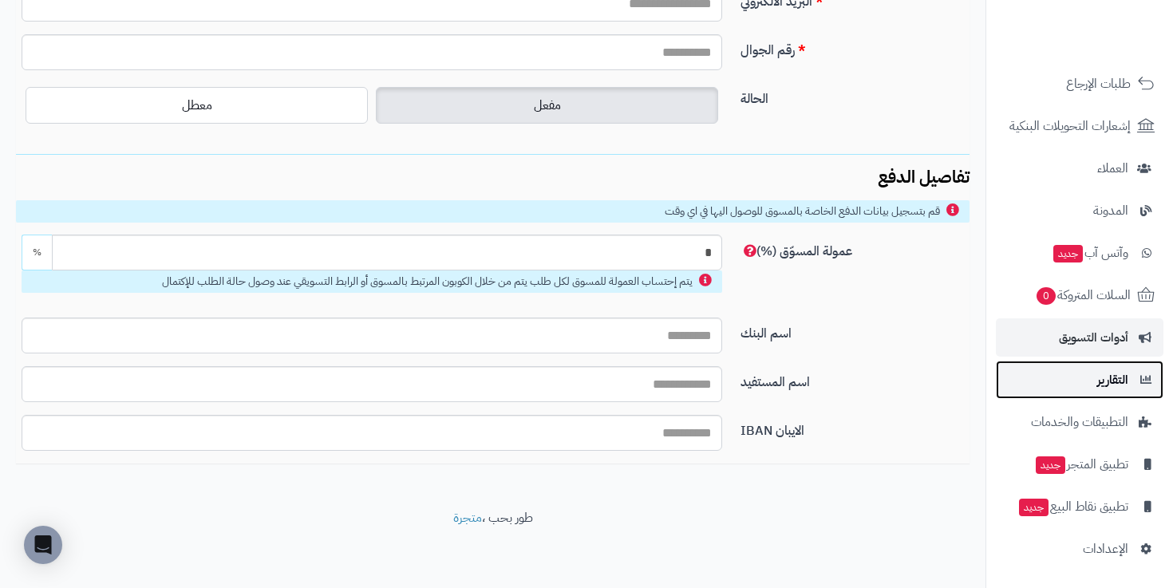
click at [1102, 396] on link "التقارير" at bounding box center [1079, 380] width 168 height 38
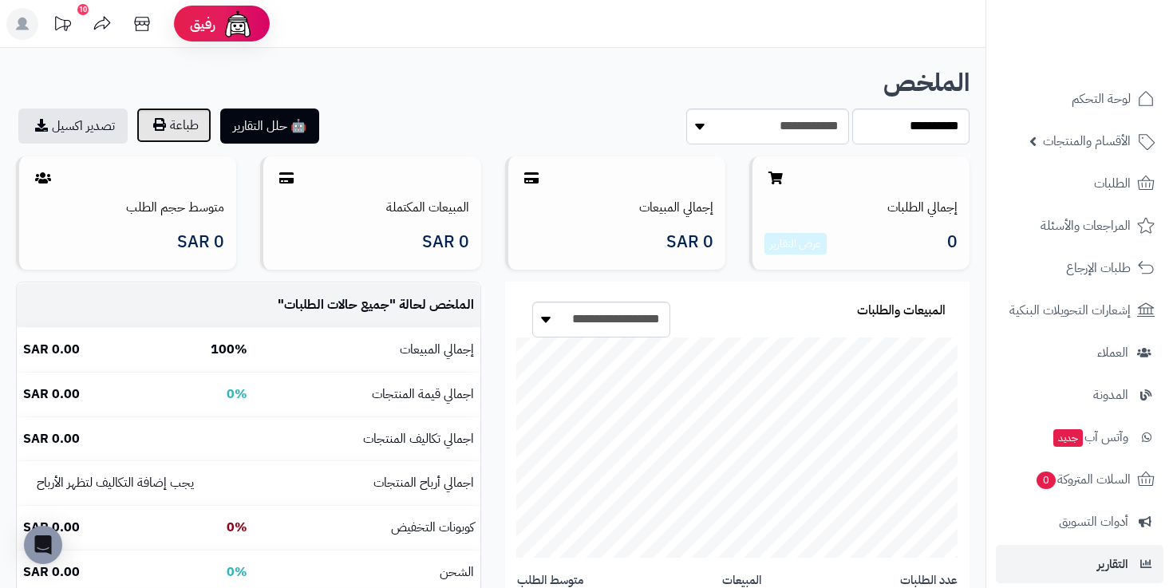
click at [169, 139] on button "طباعة" at bounding box center [173, 125] width 75 height 35
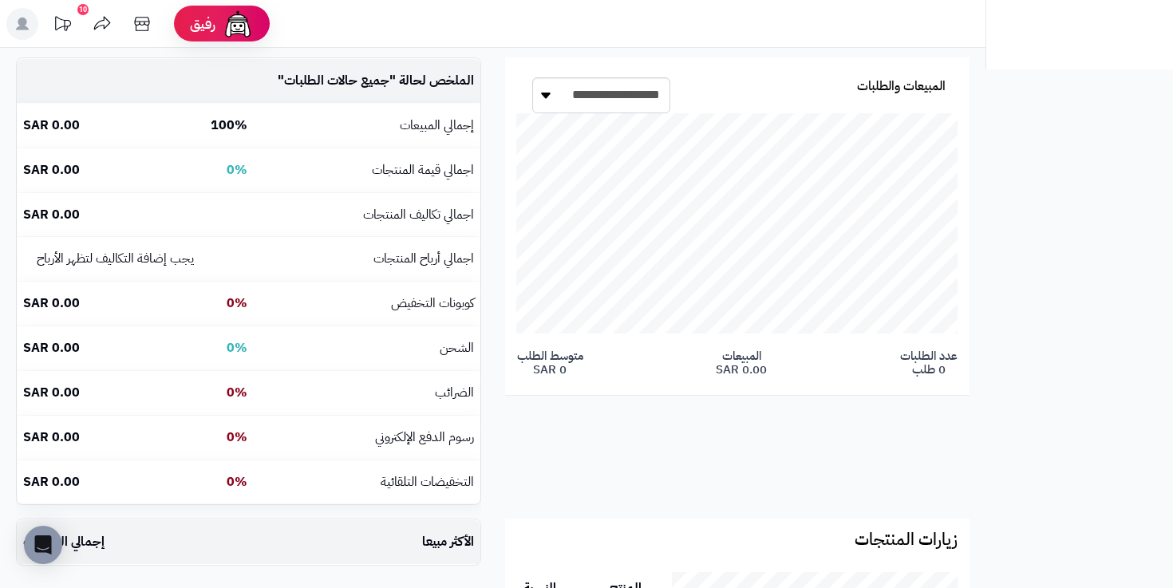
scroll to position [175, 317]
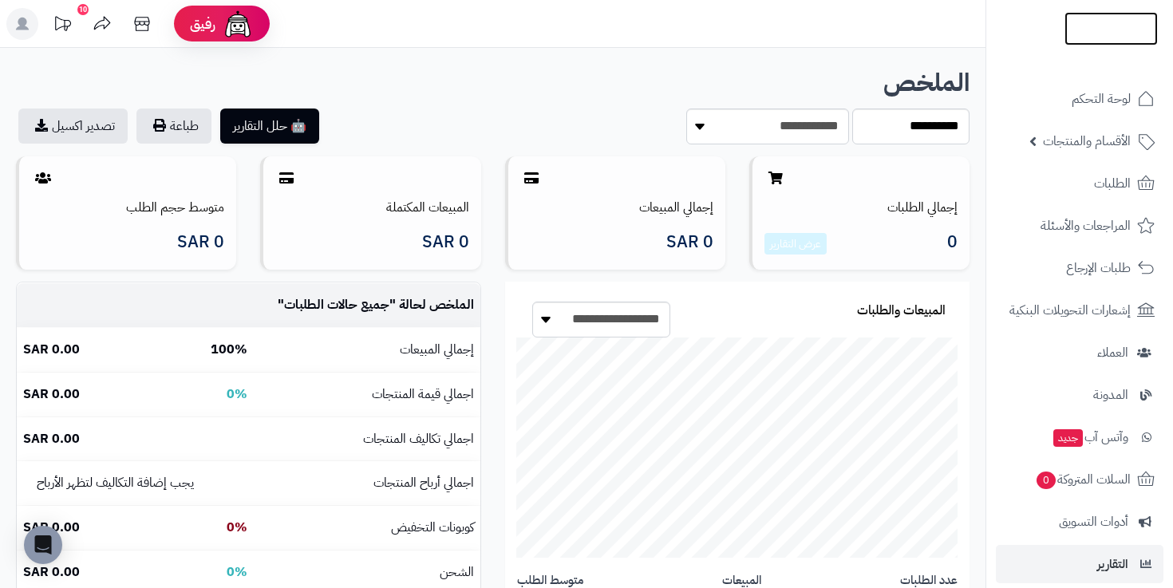
click at [1082, 45] on img at bounding box center [1110, 62] width 93 height 34
